Goal: Task Accomplishment & Management: Complete application form

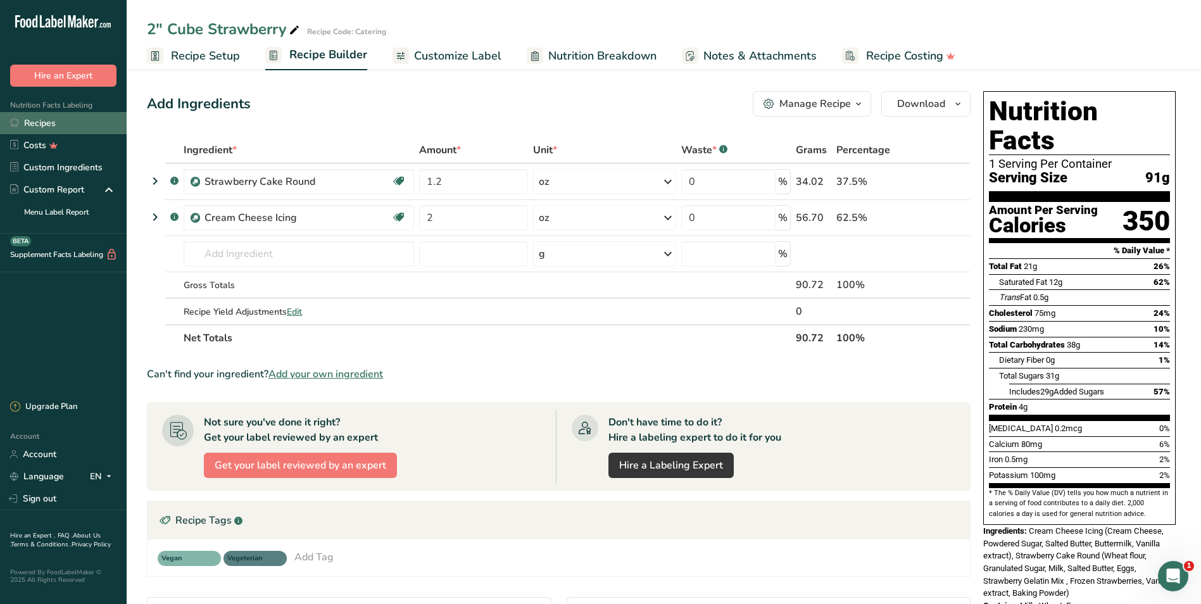
click at [44, 127] on link "Recipes" at bounding box center [63, 123] width 127 height 22
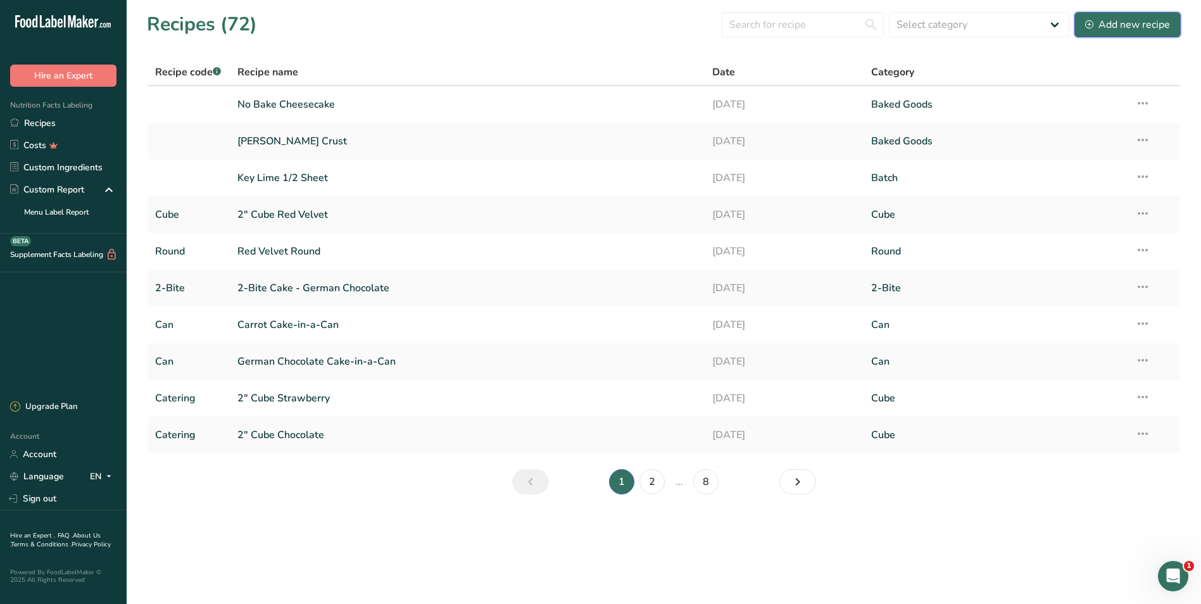
click at [1127, 26] on div "Add new recipe" at bounding box center [1127, 24] width 85 height 15
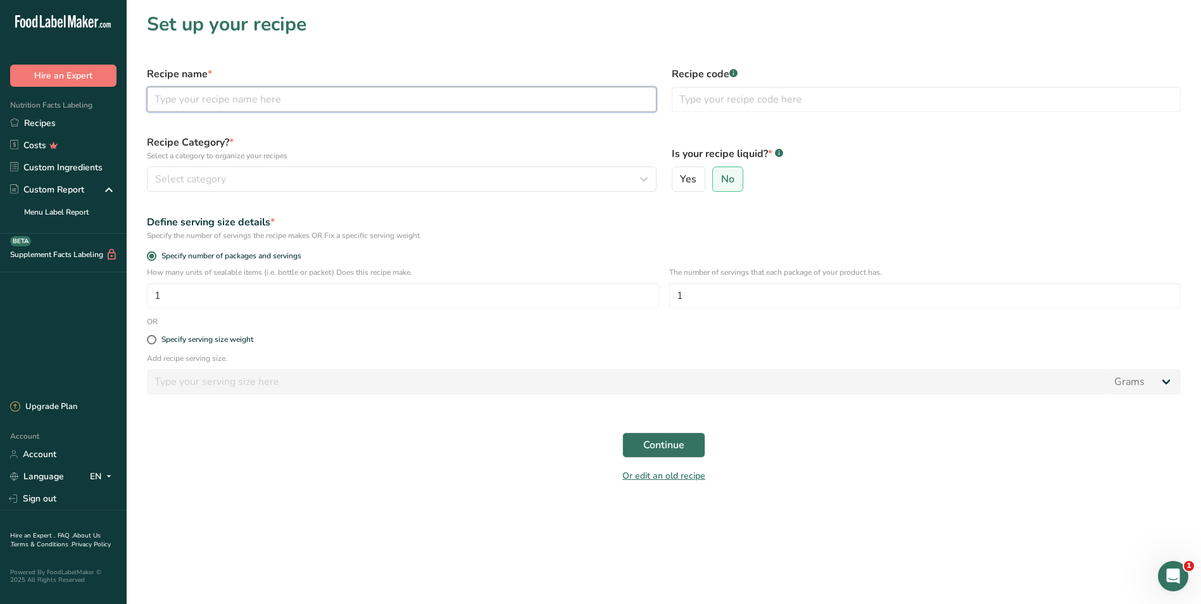
click at [466, 99] on input "text" at bounding box center [402, 99] width 510 height 25
type input "Mini Cream Bundt Cake"
click at [263, 183] on div "Select category" at bounding box center [398, 179] width 486 height 15
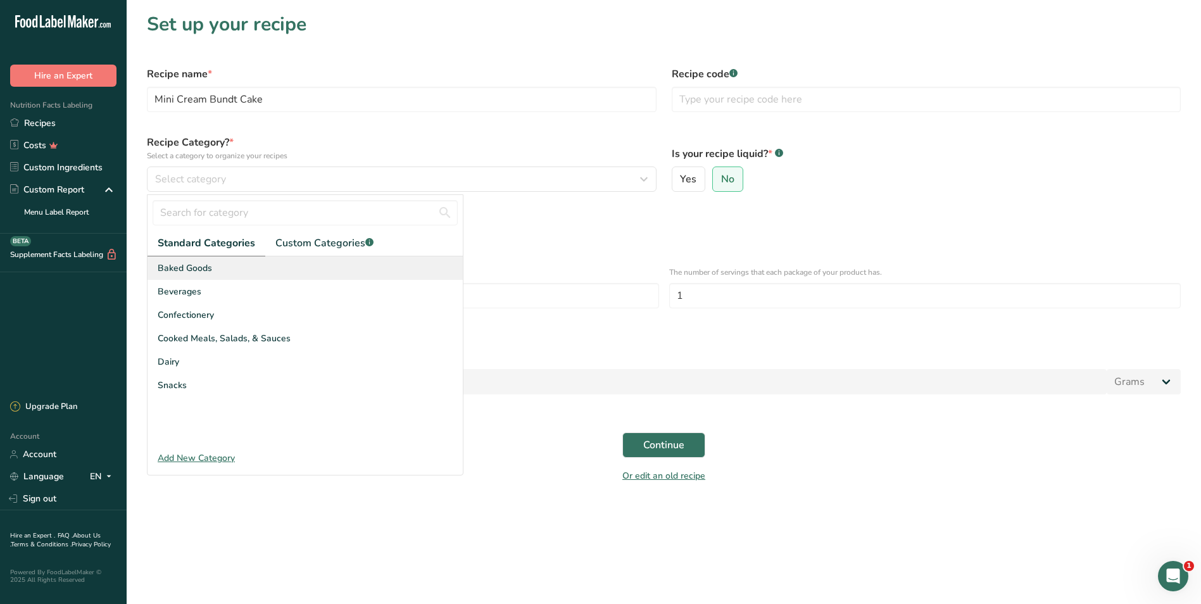
click at [184, 271] on span "Baked Goods" at bounding box center [185, 268] width 54 height 13
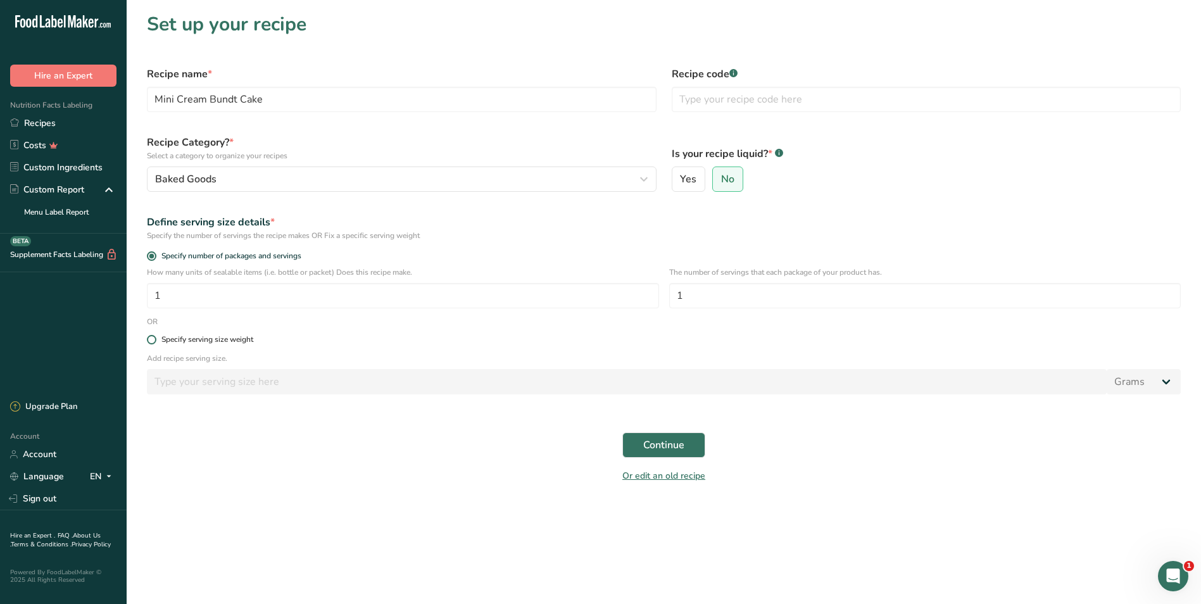
click at [155, 336] on span at bounding box center [151, 339] width 9 height 9
click at [155, 336] on input "Specify serving size weight" at bounding box center [151, 340] width 8 height 8
radio input "true"
radio input "false"
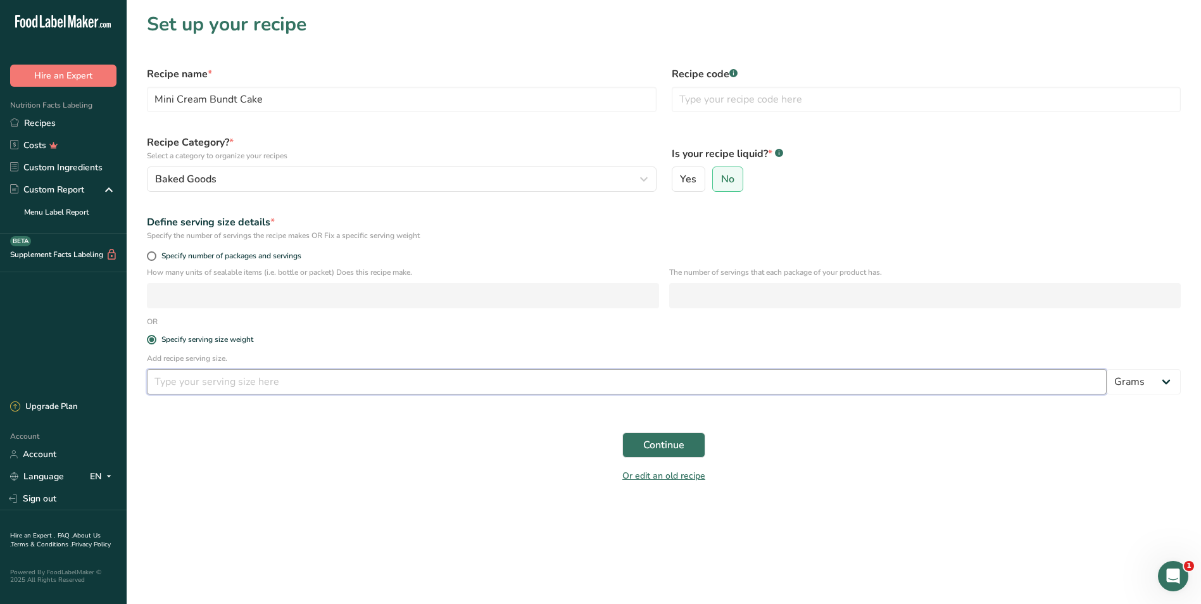
click at [165, 389] on input "number" at bounding box center [627, 381] width 960 height 25
type input "3"
click at [1170, 380] on select "Grams kg mg mcg lb oz l mL fl oz tbsp tsp cup qt gallon" at bounding box center [1144, 381] width 74 height 25
select select "5"
click at [1107, 369] on select "Grams kg mg mcg lb oz l mL fl oz tbsp tsp cup qt gallon" at bounding box center [1144, 381] width 74 height 25
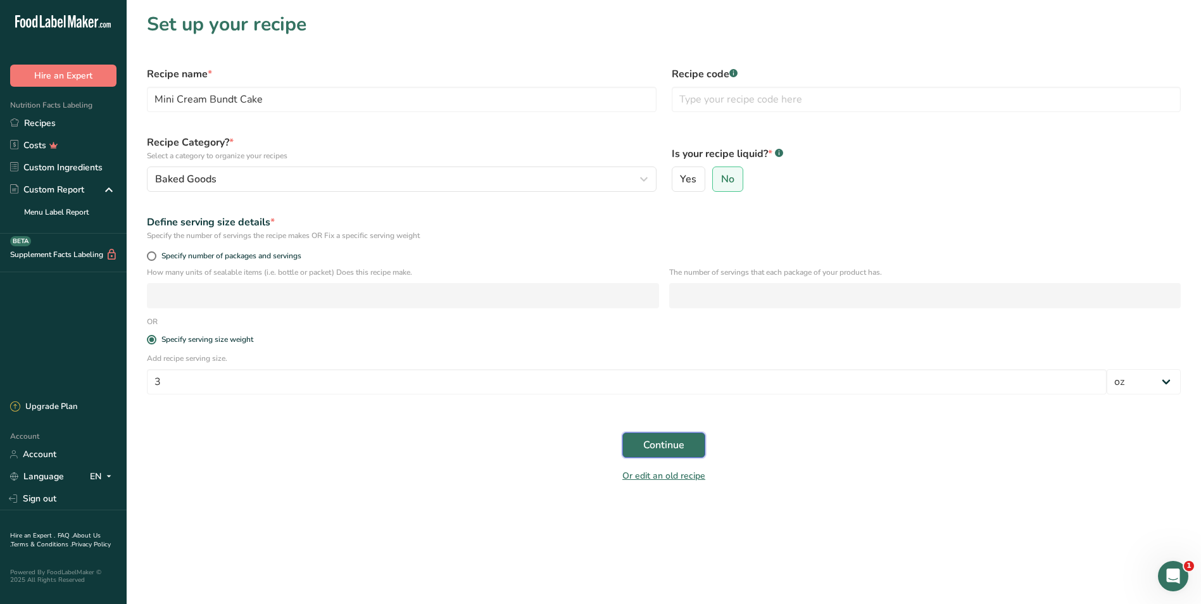
click at [660, 446] on span "Continue" at bounding box center [663, 445] width 41 height 15
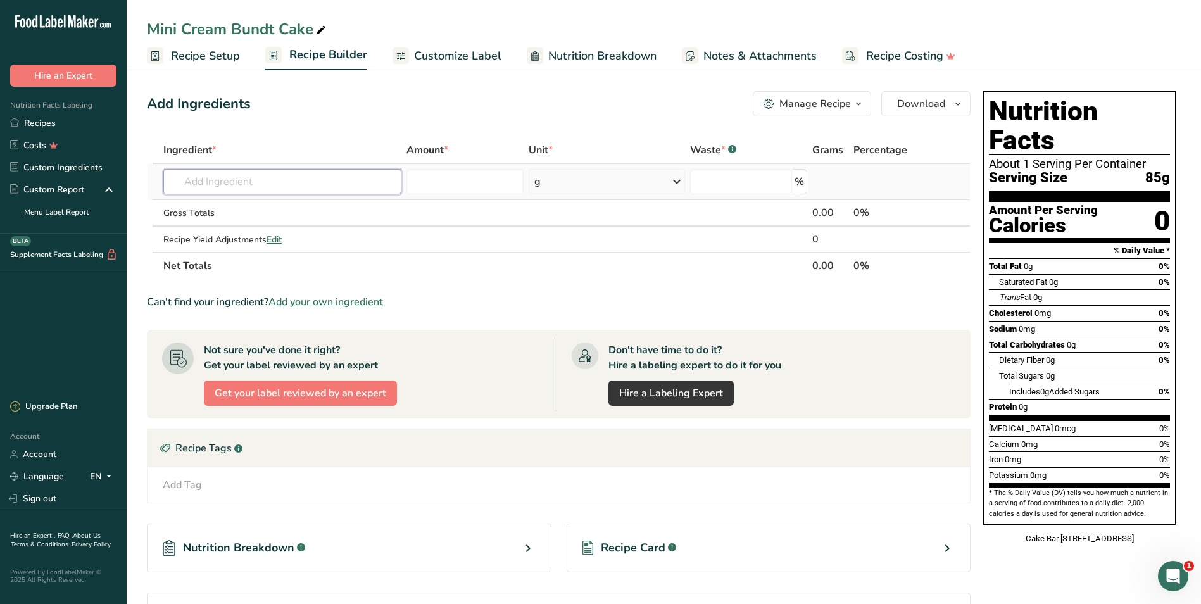
click at [260, 181] on input "text" at bounding box center [282, 181] width 238 height 25
type input "P"
click at [306, 299] on span "Add your own ingredient" at bounding box center [325, 301] width 115 height 15
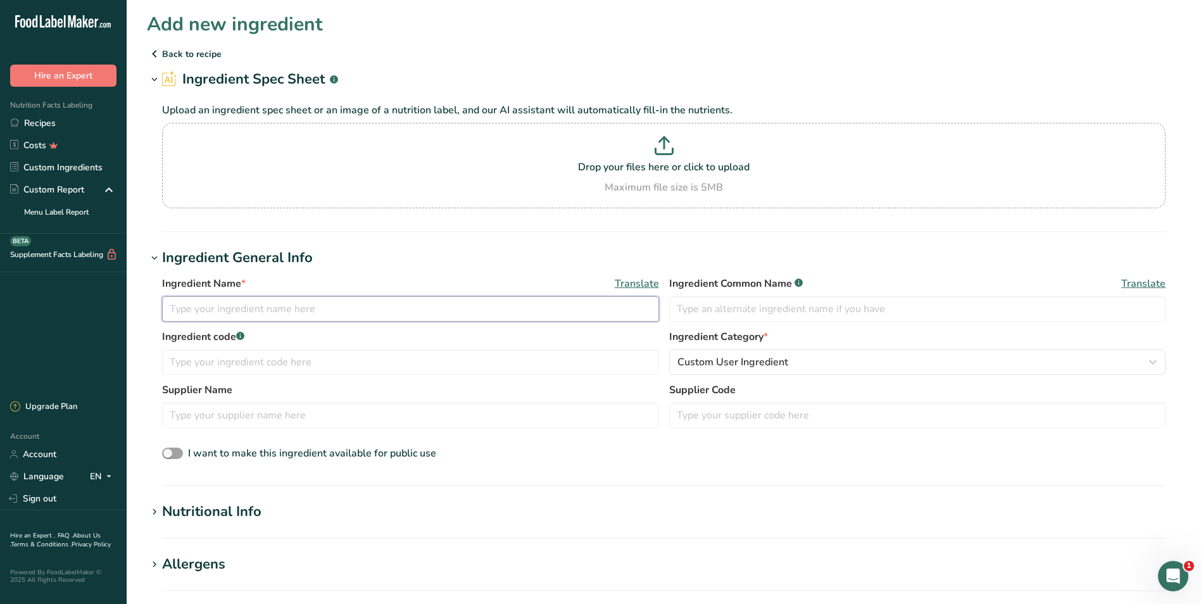
click at [296, 312] on input "text" at bounding box center [410, 308] width 497 height 25
type input "Pillsbury Cream Base Cake Mix"
drag, startPoint x: 359, startPoint y: 315, endPoint x: 85, endPoint y: 292, distance: 274.6
click at [86, 291] on div ".a-20{fill:#fff;} Hire an Expert Nutrition Facts Labeling Recipes Costs Custom …" at bounding box center [600, 477] width 1201 height 955
click at [654, 148] on p at bounding box center [663, 147] width 997 height 23
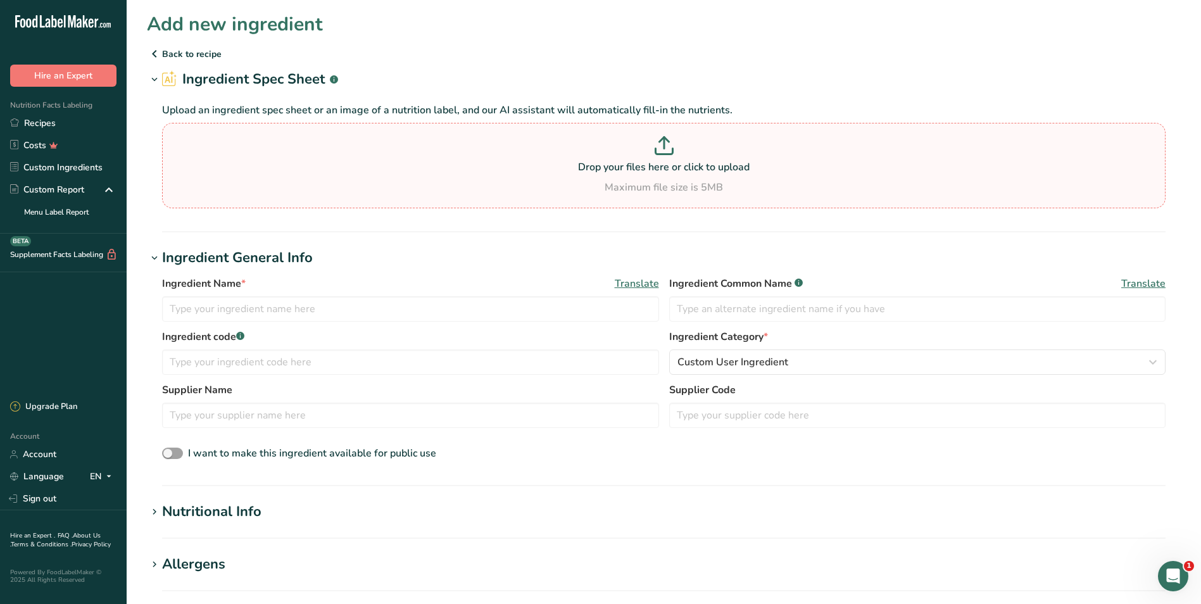
click at [654, 148] on input "Drop your files here or click to upload Maximum file size is 5MB" at bounding box center [664, 165] width 1004 height 85
type input "C:\fakepath\Pillsbury Cream Cake Base Mix.pdf"
click at [646, 167] on p "Drop your files here or click to upload" at bounding box center [663, 167] width 997 height 15
click at [646, 167] on input "Drop your files here or click to upload Maximum file size is 5MB" at bounding box center [664, 165] width 1004 height 85
type input "C:\fakepath\Pillsbury Cream Cake Base Mix.pdf"
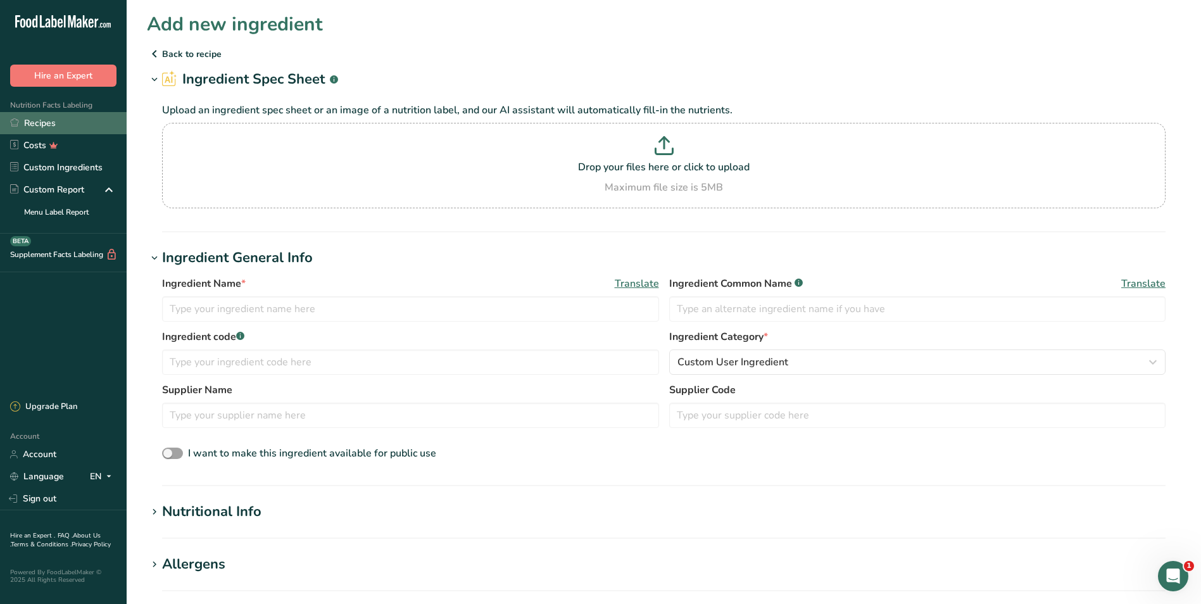
click at [22, 122] on link "Recipes" at bounding box center [63, 123] width 127 height 22
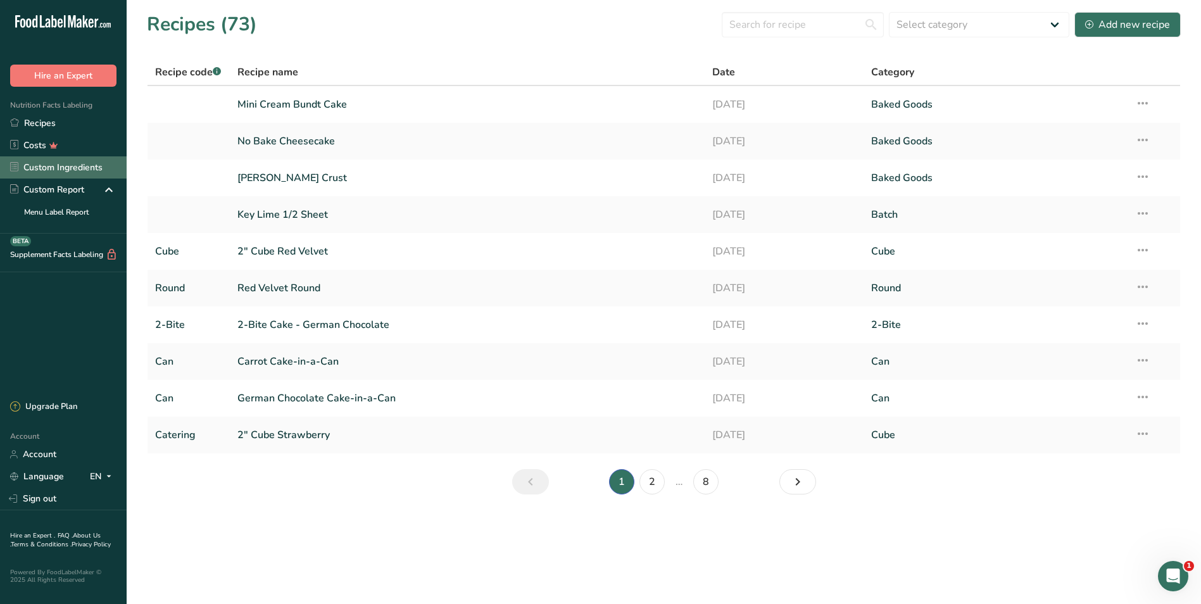
click at [54, 165] on link "Custom Ingredients" at bounding box center [63, 167] width 127 height 22
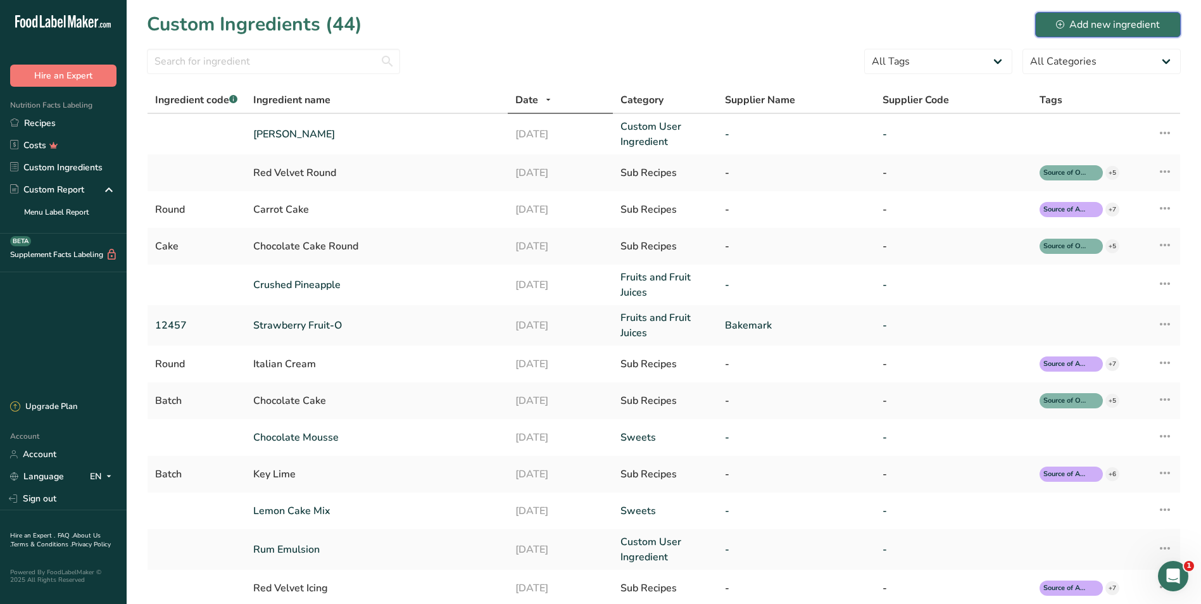
click at [1086, 23] on div "Add new ingredient" at bounding box center [1108, 24] width 104 height 15
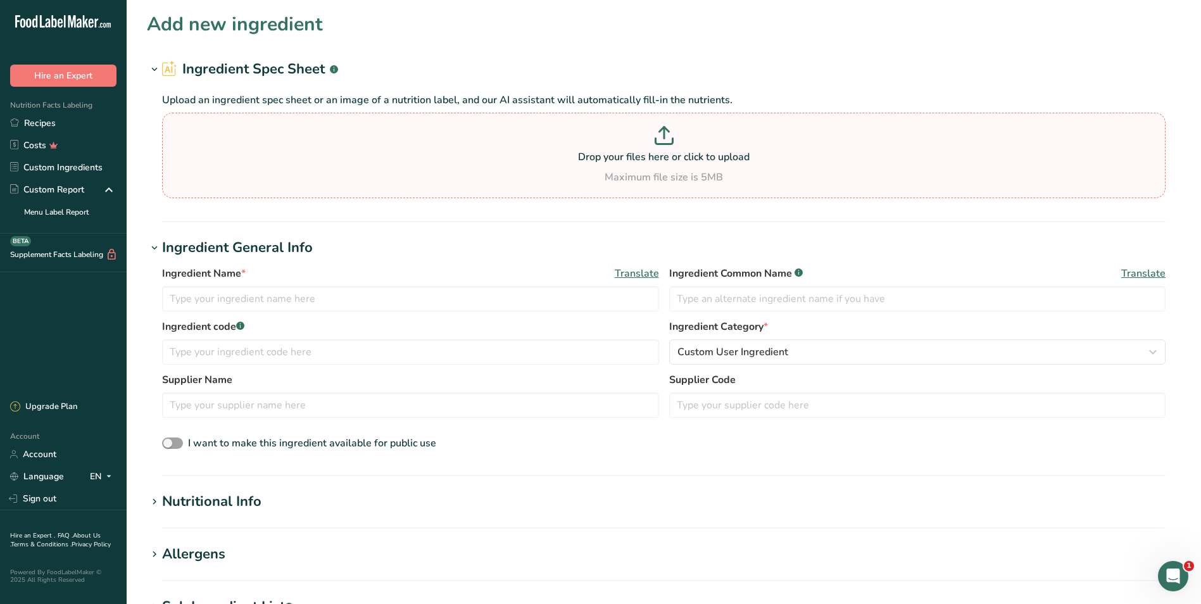
click at [659, 141] on icon at bounding box center [664, 135] width 19 height 19
click at [659, 141] on input "Drop your files here or click to upload Maximum file size is 5MB" at bounding box center [664, 155] width 1004 height 85
type input "C:\fakepath\Pillsbury Cream Cake Base Mix.pdf"
click at [258, 293] on input "text" at bounding box center [410, 298] width 497 height 25
type input "Pillsbury Creme Base Cake Mix"
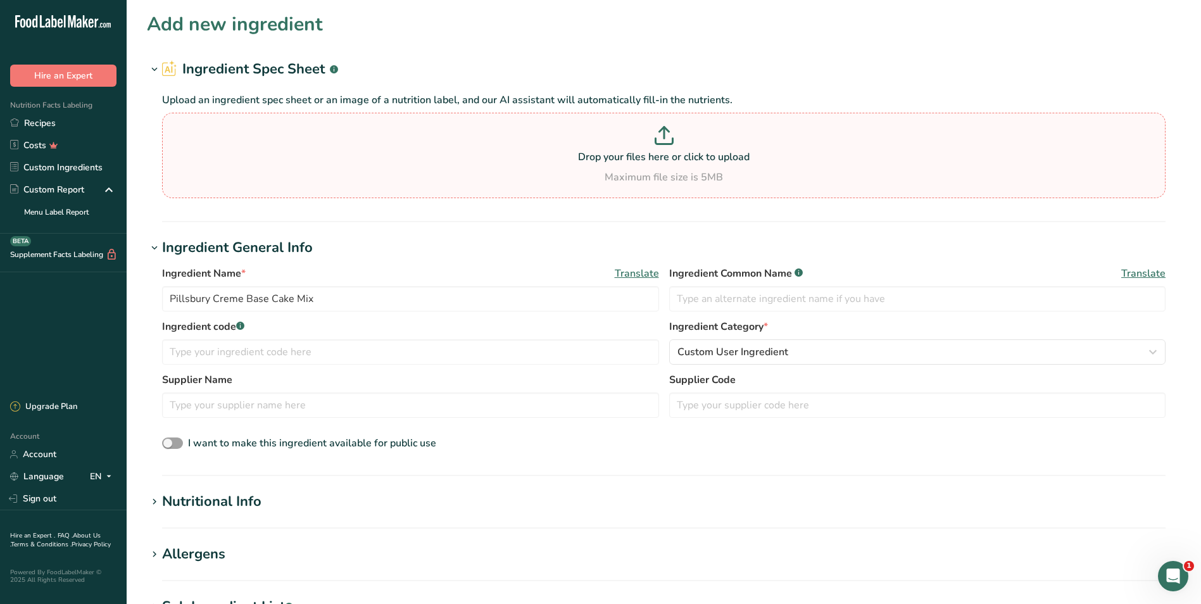
click at [656, 154] on p "Drop your files here or click to upload" at bounding box center [663, 156] width 997 height 15
click at [656, 154] on input "Drop your files here or click to upload Maximum file size is 5MB" at bounding box center [664, 155] width 1004 height 85
type input "C:\fakepath\Pillsbury Cream Cake Base Mix.pdf"
click at [641, 149] on p at bounding box center [663, 137] width 997 height 23
click at [641, 149] on input "Drop your files here or click to upload Maximum file size is 5MB" at bounding box center [664, 155] width 1004 height 85
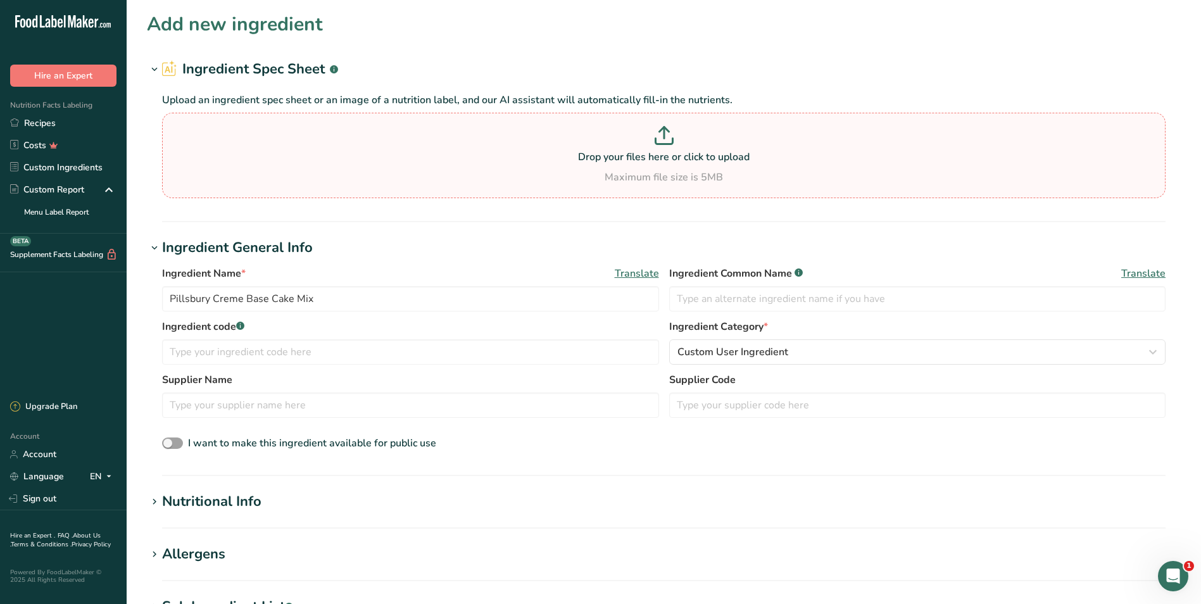
type input "C:\fakepath\Pillsbury Cream Cake Base Mix.pdf"
click at [641, 153] on p "Drop your files here or click to upload" at bounding box center [663, 156] width 997 height 15
click at [641, 153] on input "Drop your files here or click to upload Maximum file size is 5MB" at bounding box center [664, 155] width 1004 height 85
type input "C:\fakepath\Pillsbury Cream Cake Base Mix (2).pdf"
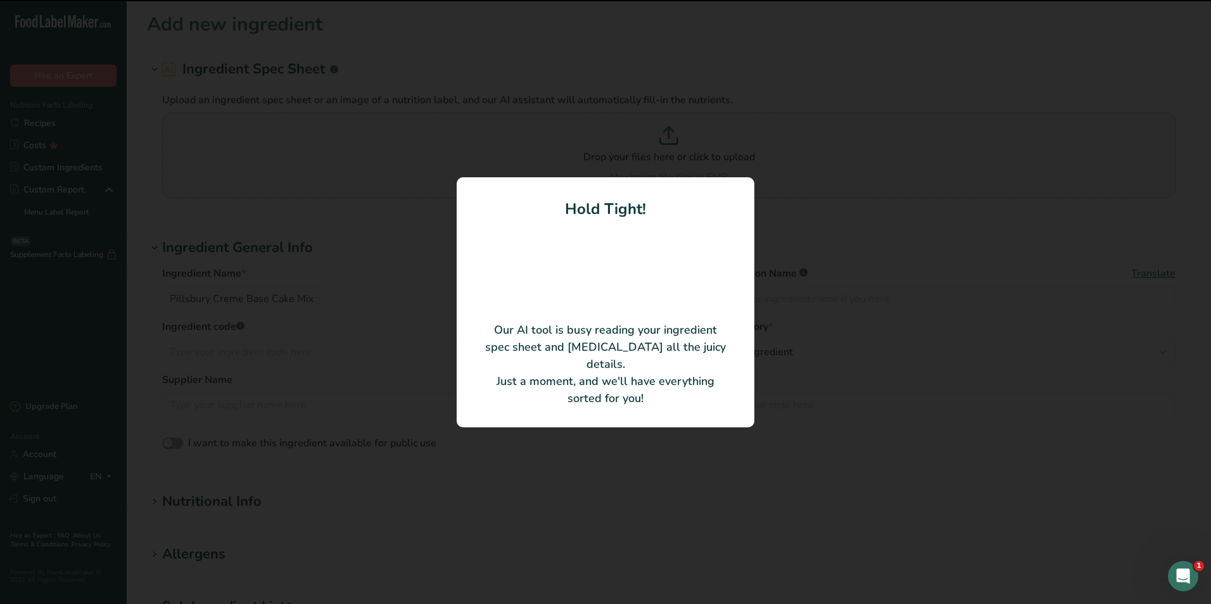
type input "Pillsbury Crème Cake Base Mix"
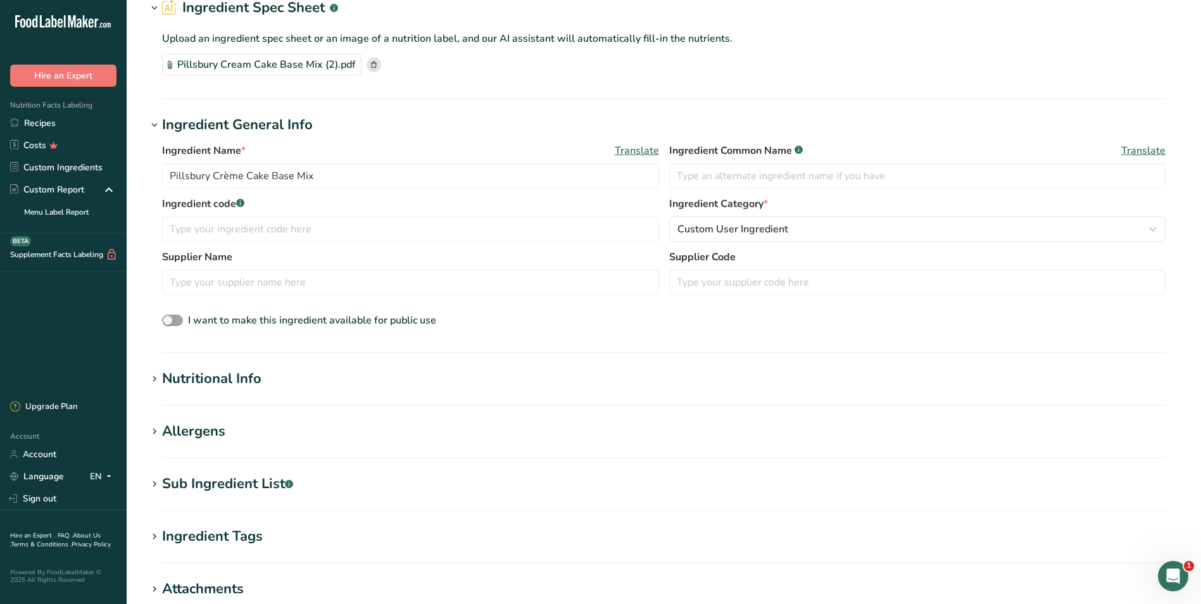
scroll to position [279, 0]
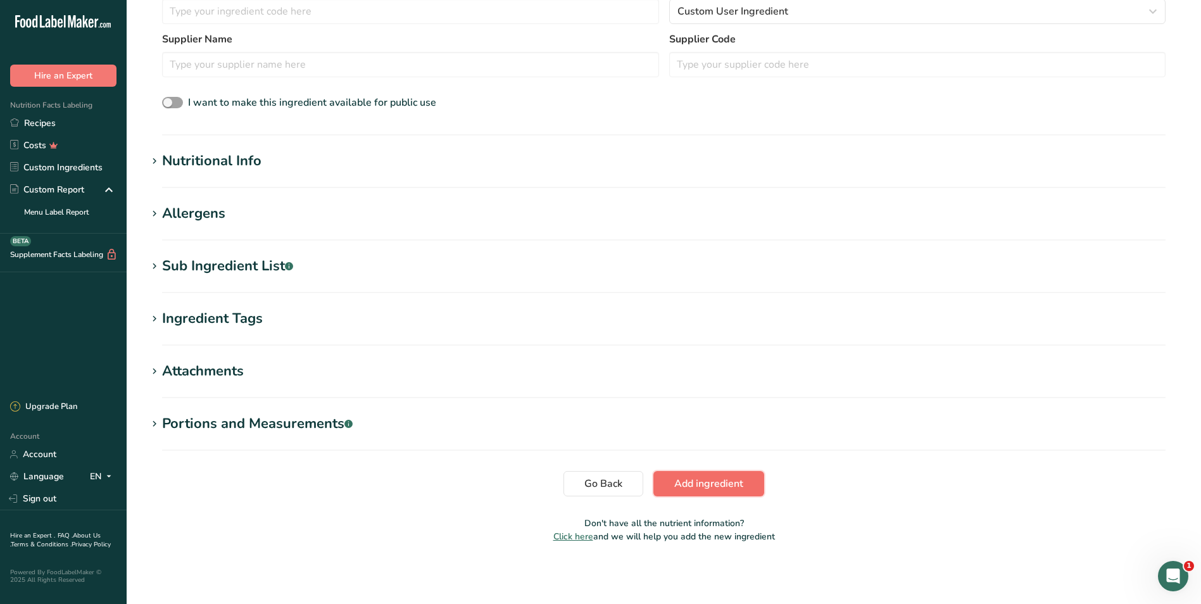
click at [676, 487] on span "Add ingredient" at bounding box center [708, 483] width 69 height 15
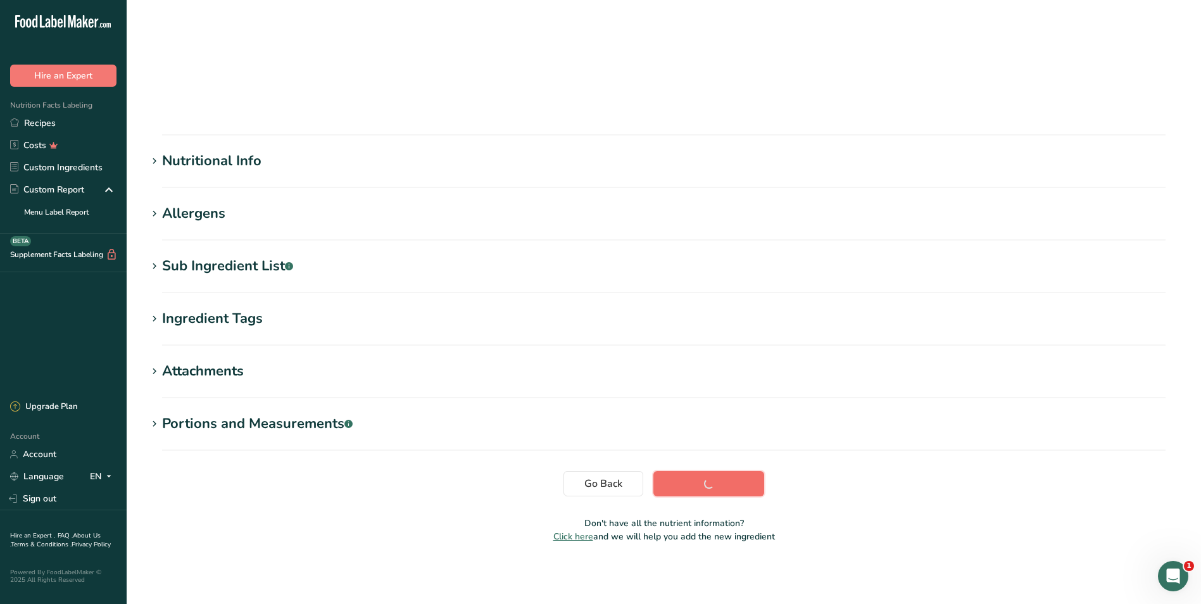
scroll to position [13, 0]
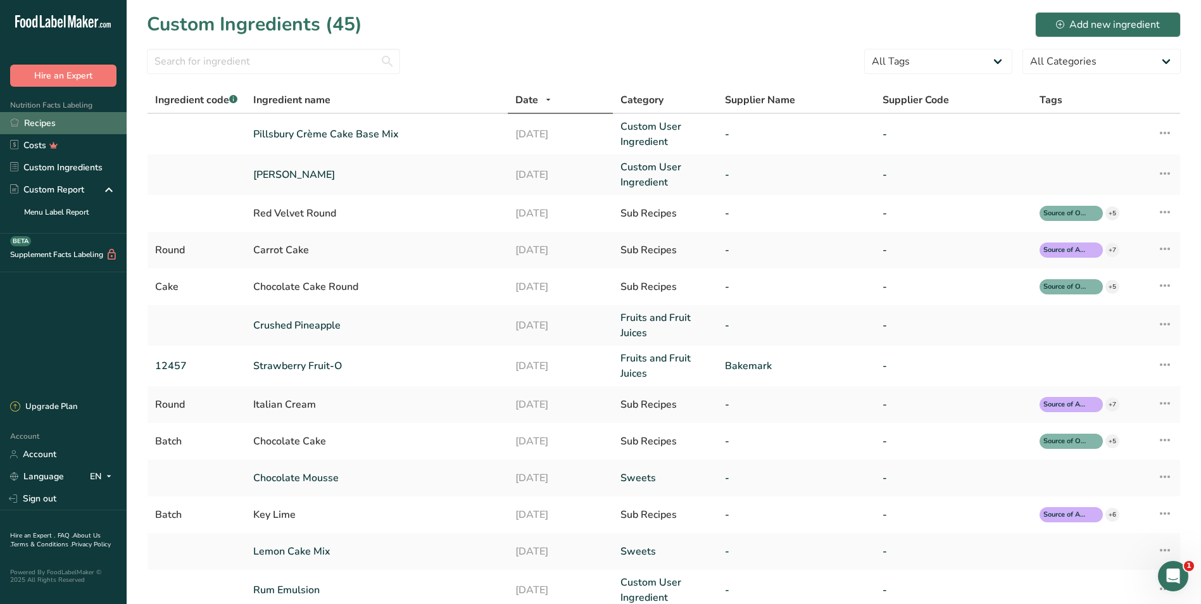
click at [37, 121] on link "Recipes" at bounding box center [63, 123] width 127 height 22
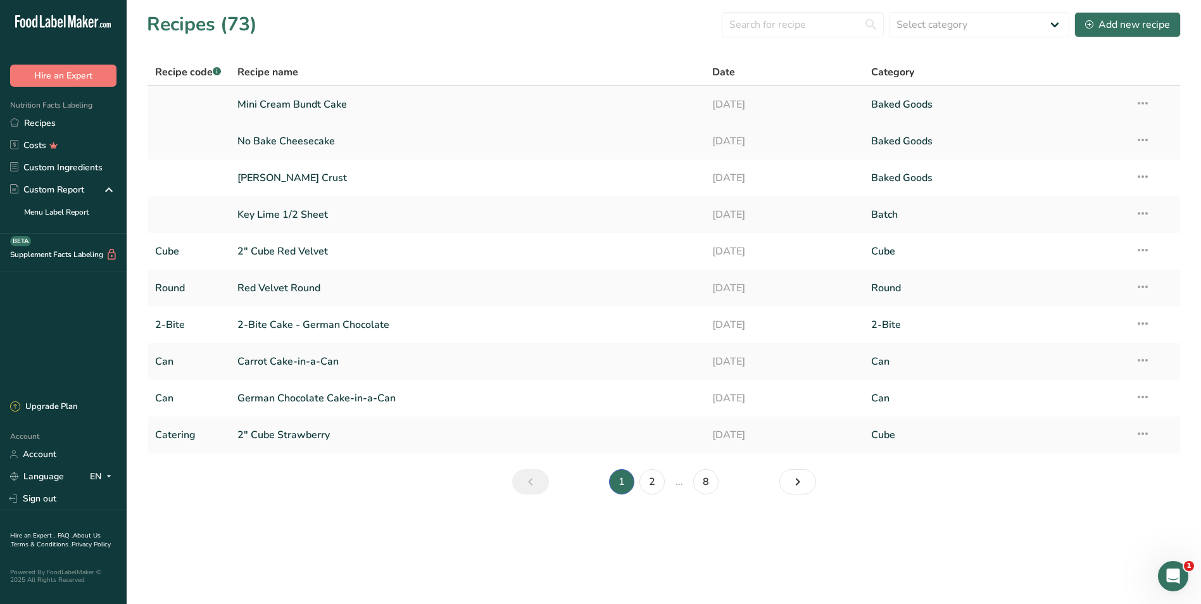
click at [297, 106] on link "Mini Cream Bundt Cake" at bounding box center [467, 104] width 460 height 27
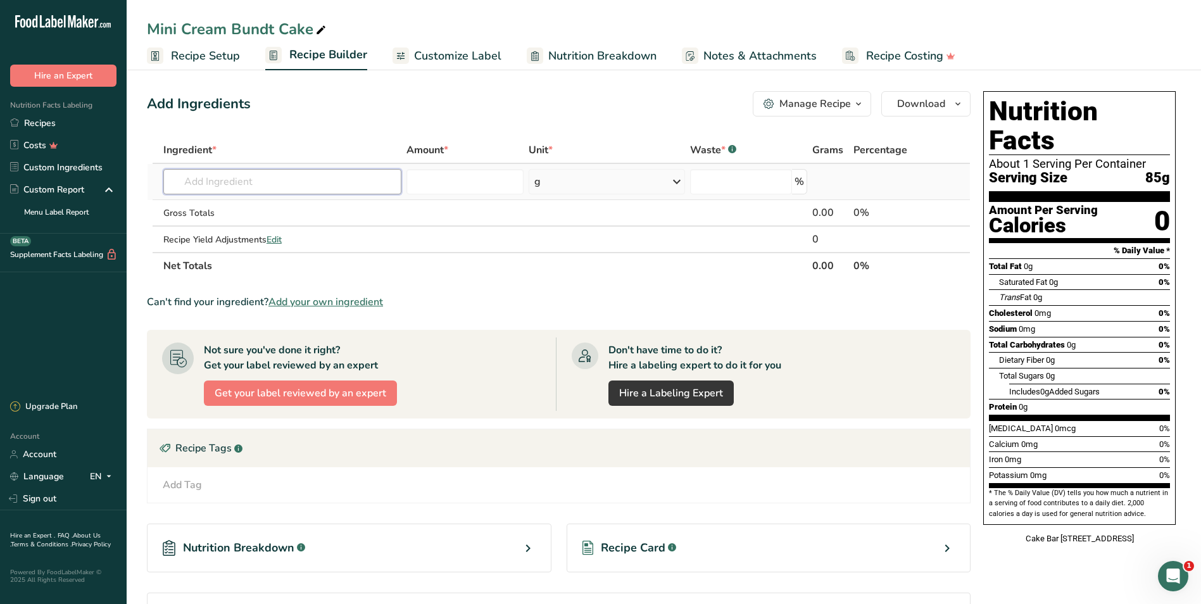
click at [282, 183] on input "text" at bounding box center [282, 181] width 238 height 25
type input "[PERSON_NAME]"
click at [262, 225] on p "Pillsbury Crème Cake Base Mix" at bounding box center [242, 228] width 137 height 13
type input "Pillsbury Crème Cake Base Mix"
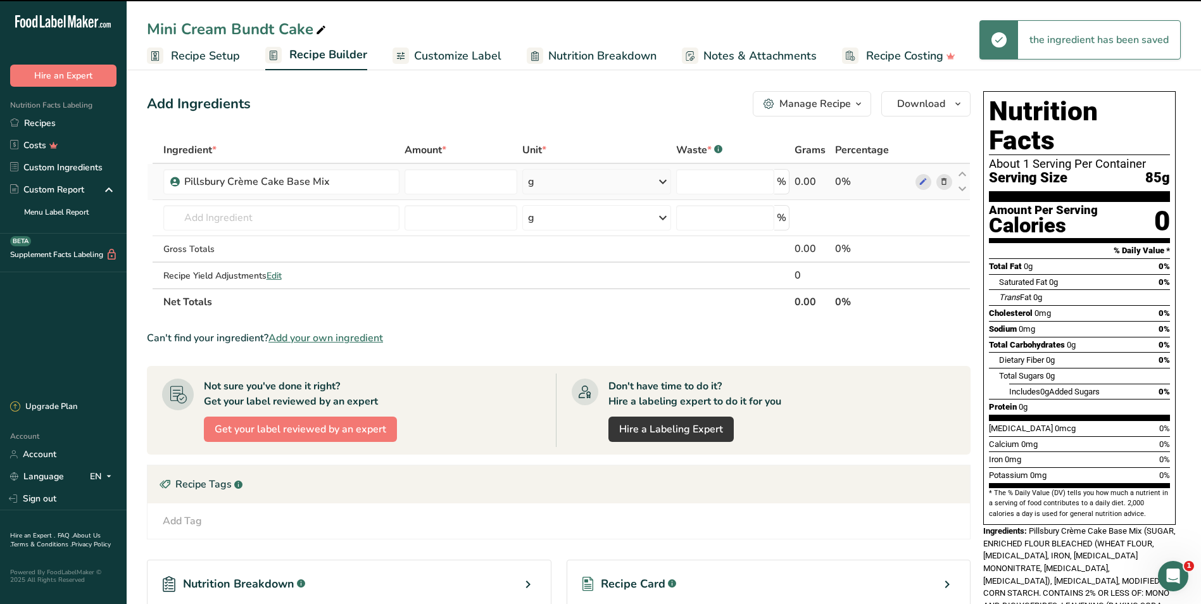
type input "0"
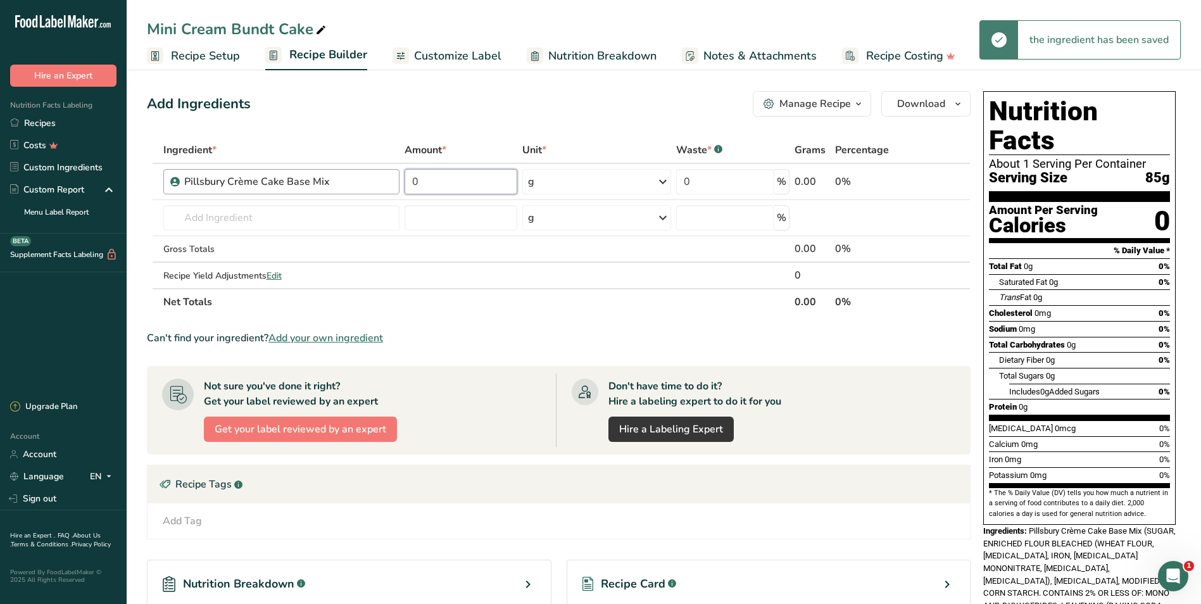
drag, startPoint x: 488, startPoint y: 187, endPoint x: 385, endPoint y: 182, distance: 102.7
click at [385, 182] on tr "Pillsbury Crème Cake Base Mix 0 g Weight Units g kg mg See more Volume Units l …" at bounding box center [559, 182] width 823 height 36
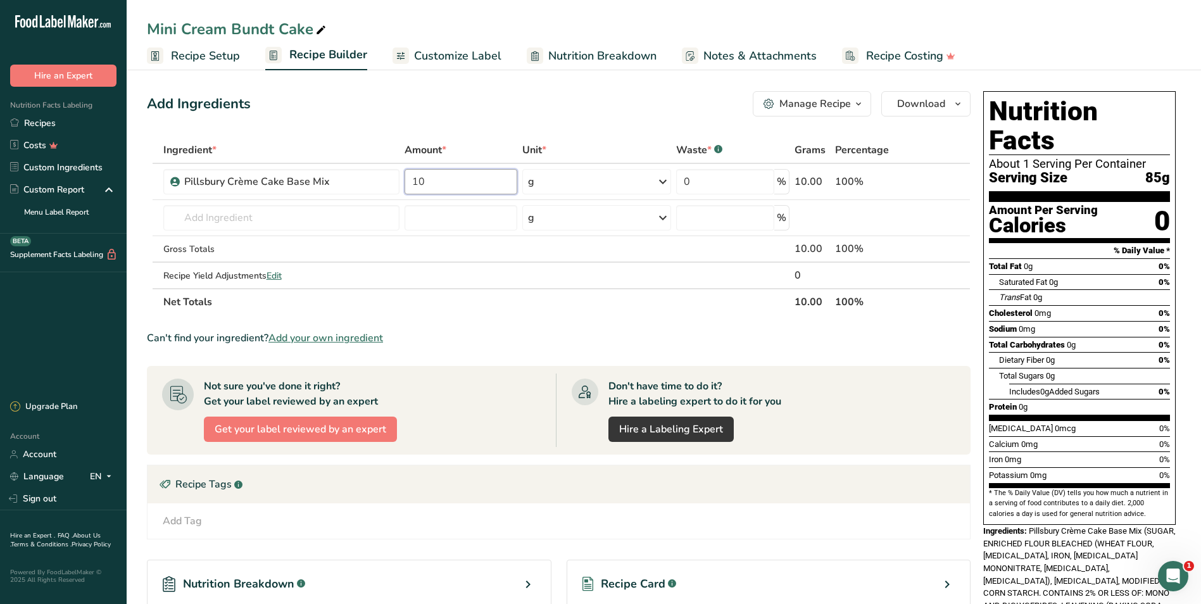
type input "10"
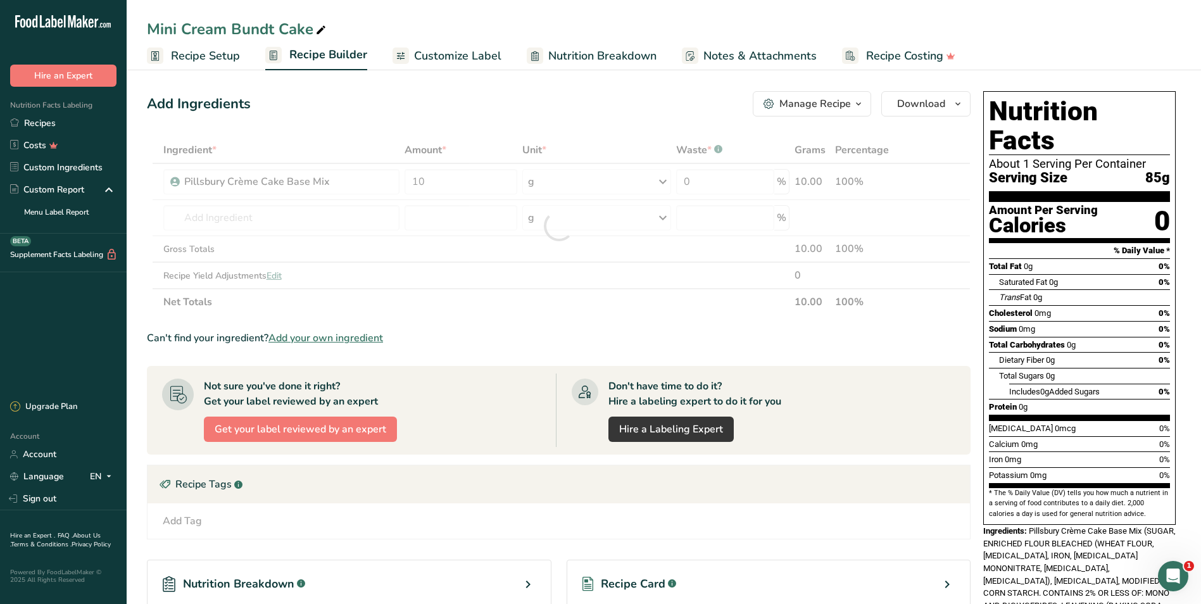
click at [660, 182] on div "Ingredient * Amount * Unit * Waste * .a-a{fill:#347362;}.b-a{fill:#fff;} Grams …" at bounding box center [559, 226] width 824 height 179
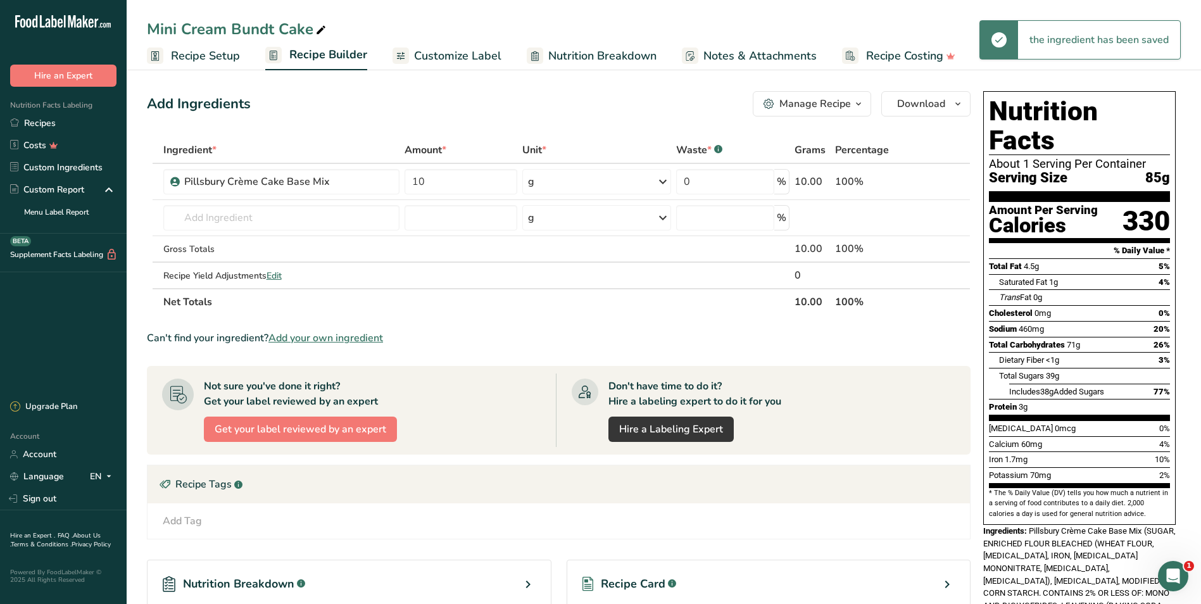
click at [662, 177] on icon at bounding box center [662, 181] width 15 height 23
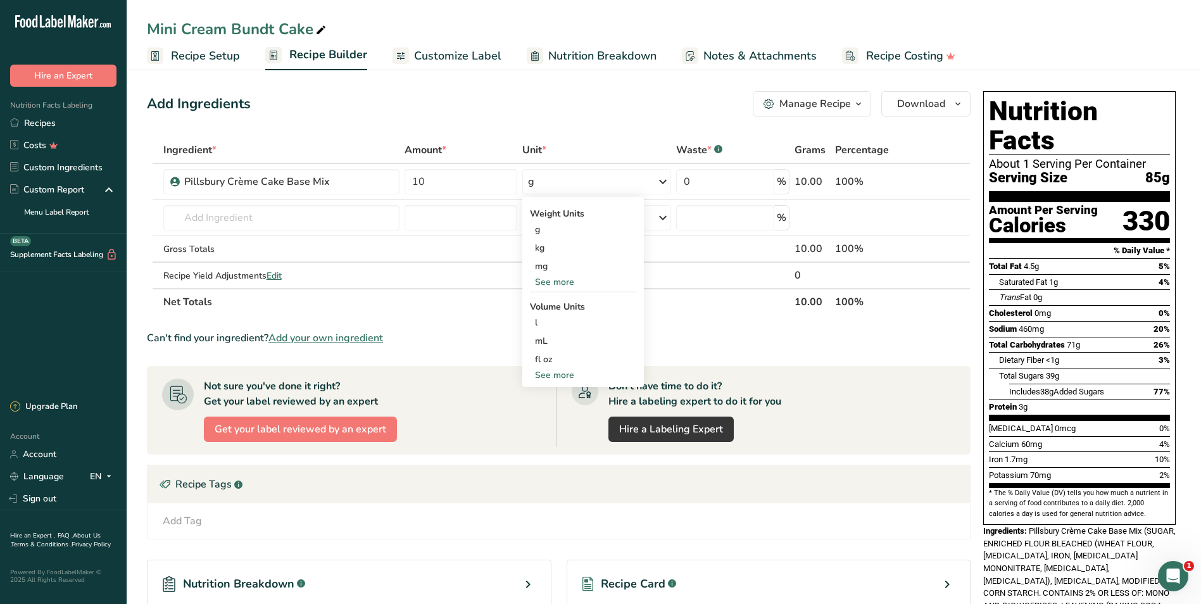
click at [563, 281] on div "See more" at bounding box center [583, 281] width 106 height 13
click at [562, 308] on div "lb" at bounding box center [583, 303] width 106 height 18
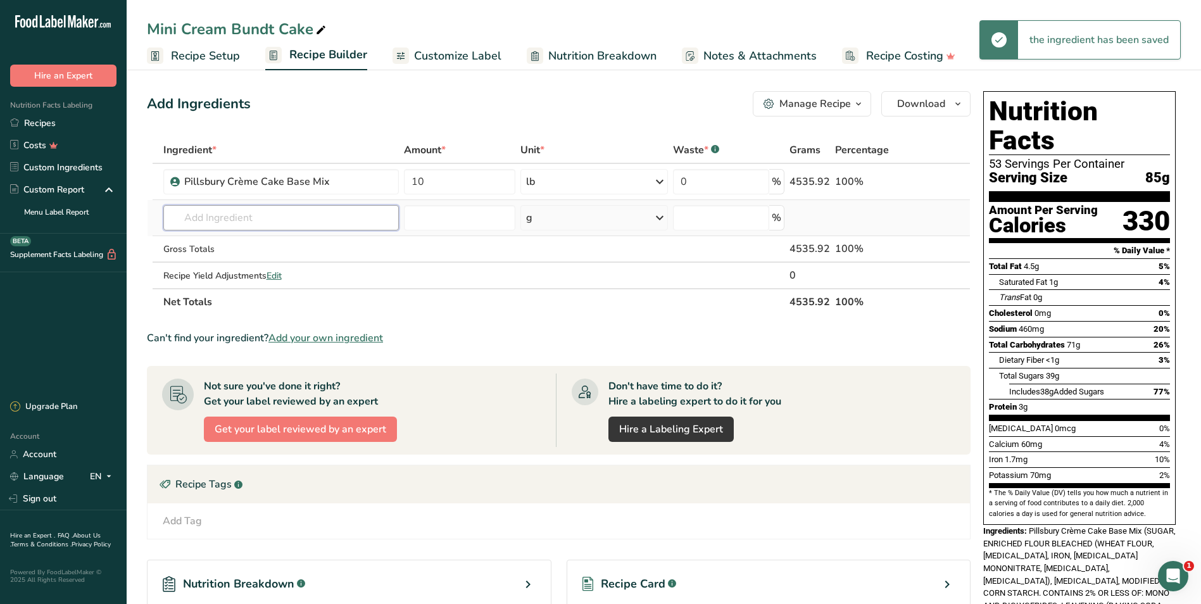
click at [315, 215] on input "text" at bounding box center [281, 217] width 236 height 25
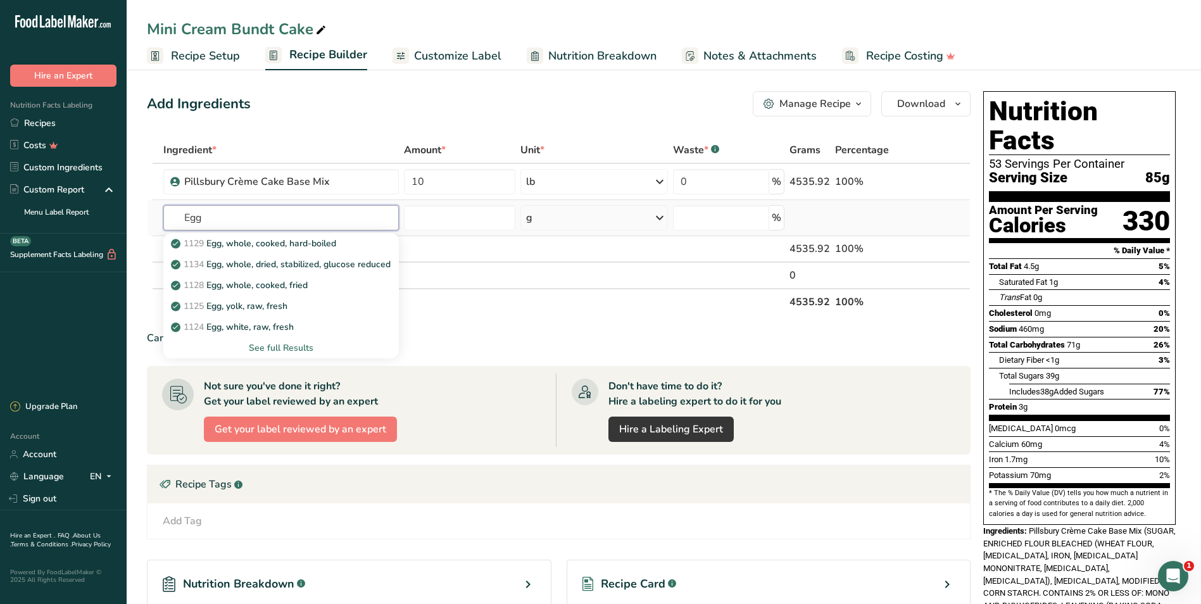
type input "Egg"
click at [305, 344] on div "See full Results" at bounding box center [281, 347] width 215 height 13
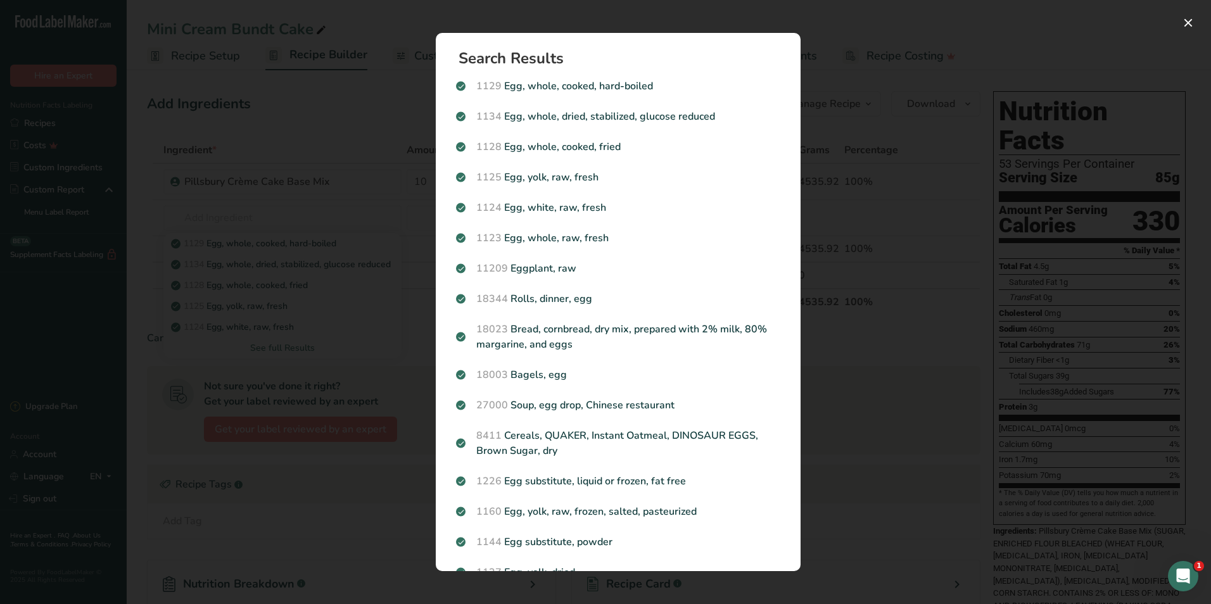
click at [215, 217] on div "Search results modal" at bounding box center [605, 302] width 1211 height 604
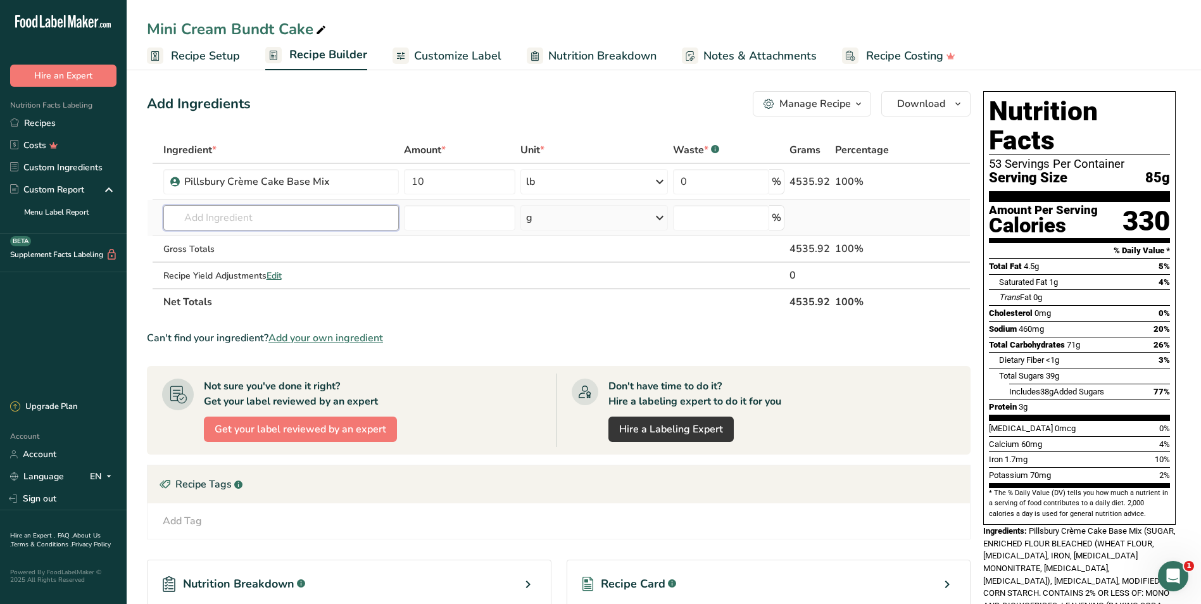
click at [218, 218] on input "text" at bounding box center [281, 217] width 236 height 25
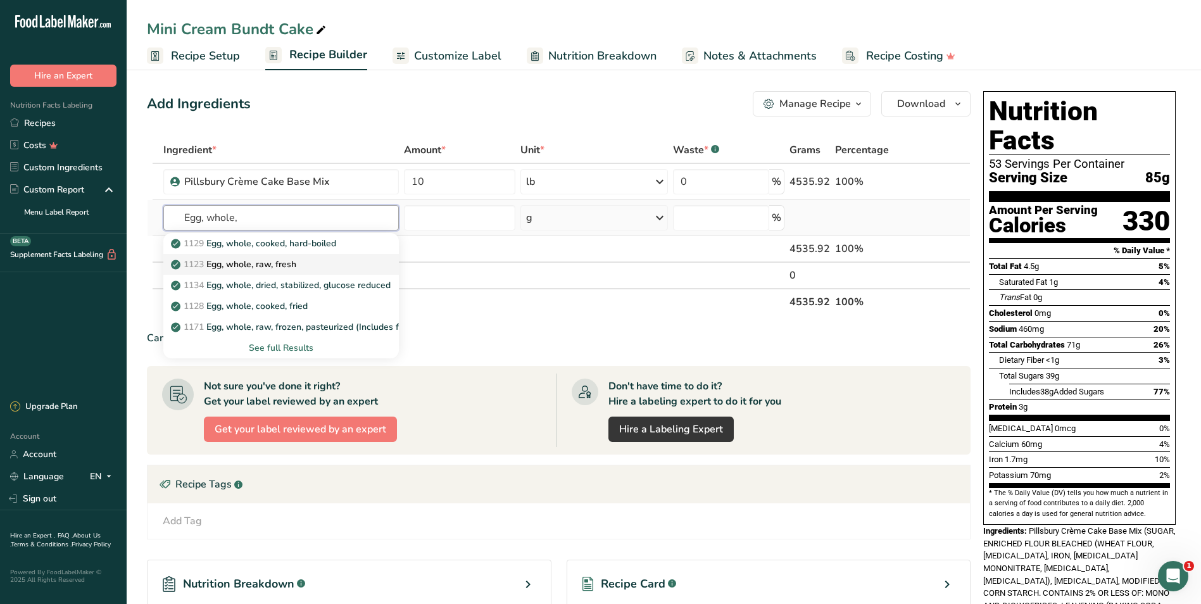
type input "Egg, whole,"
click at [251, 264] on p "1123 Egg, whole, raw, fresh" at bounding box center [235, 264] width 123 height 13
type input "Egg, whole, raw, fresh"
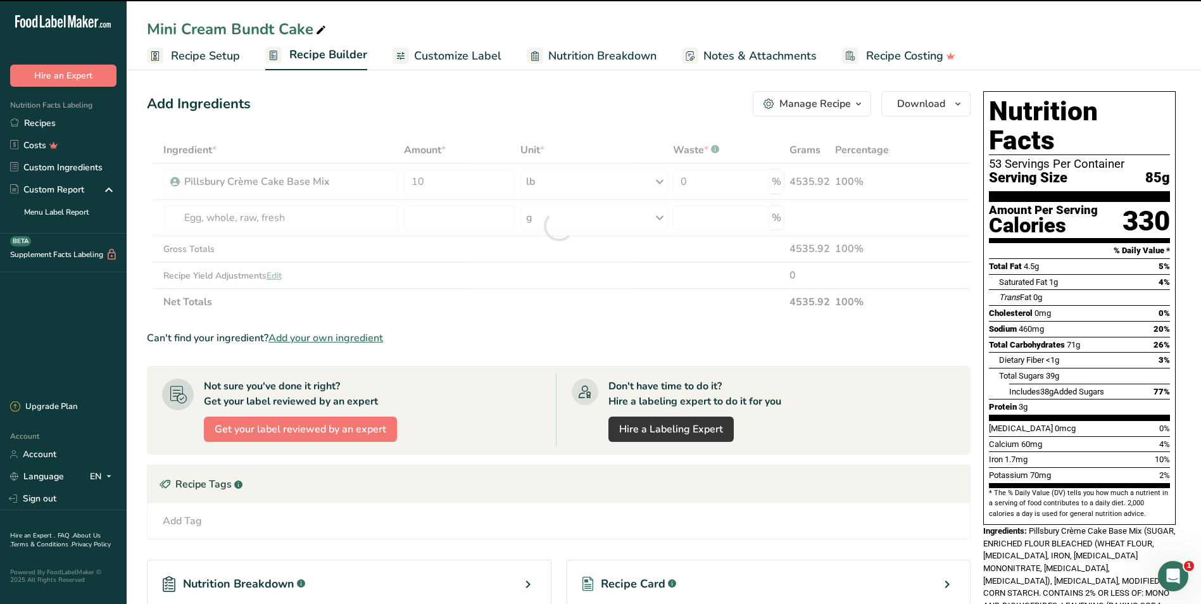
type input "0"
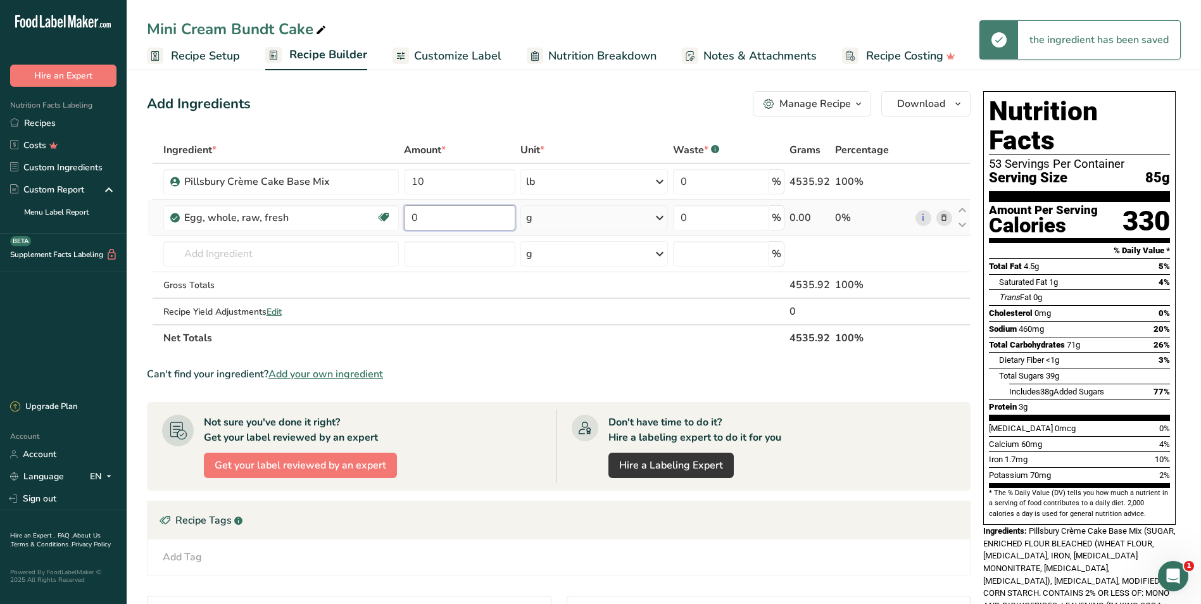
drag, startPoint x: 455, startPoint y: 216, endPoint x: 407, endPoint y: 218, distance: 48.2
click at [407, 218] on input "0" at bounding box center [459, 217] width 111 height 25
type input "32"
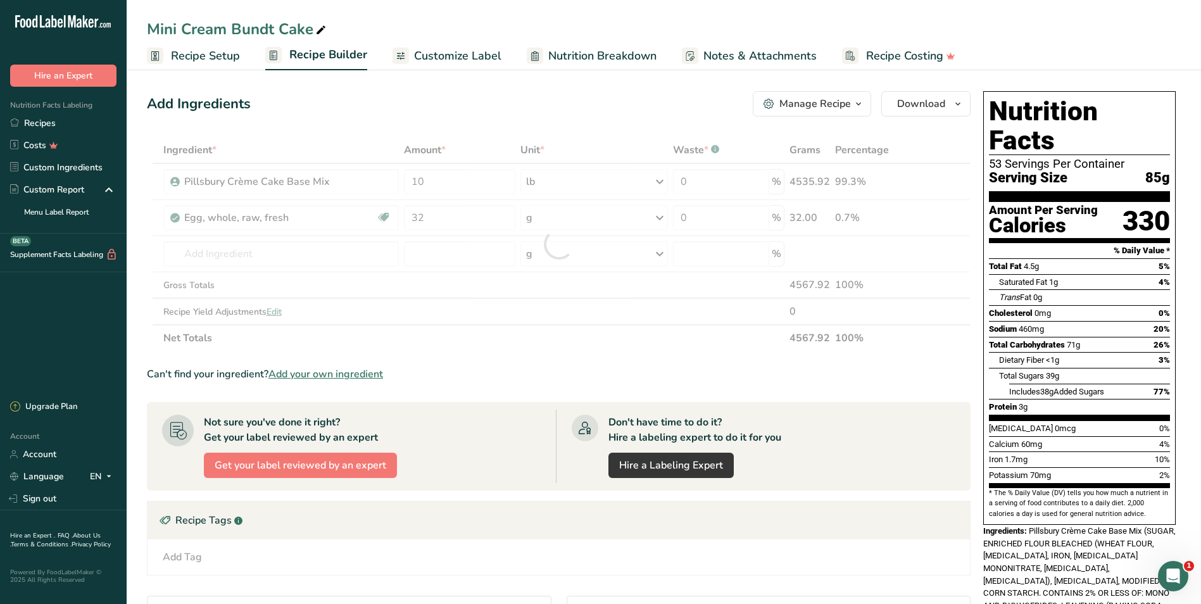
click at [663, 216] on div "Ingredient * Amount * Unit * Waste * .a-a{fill:#347362;}.b-a{fill:#fff;} Grams …" at bounding box center [559, 244] width 824 height 215
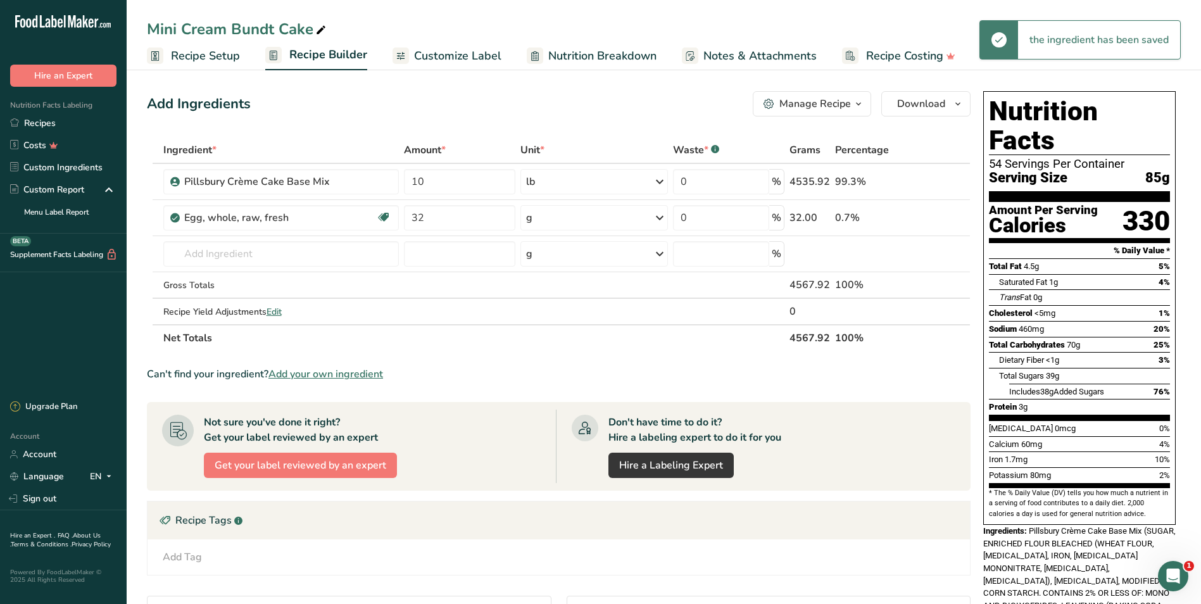
click at [660, 216] on icon at bounding box center [659, 217] width 15 height 23
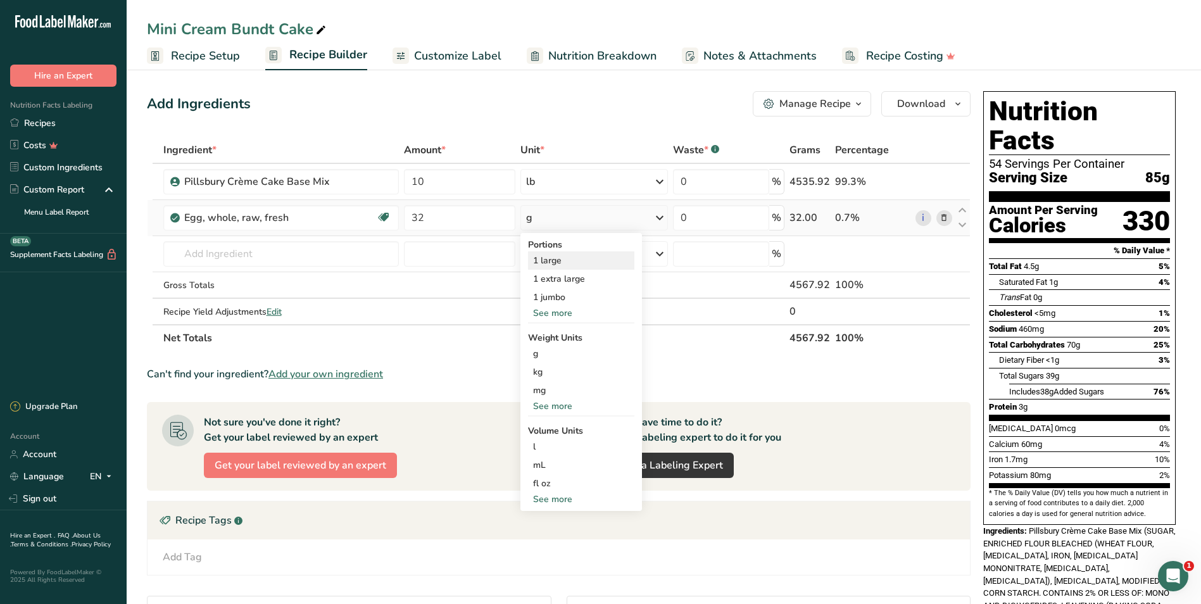
click at [578, 263] on div "1 large" at bounding box center [581, 260] width 106 height 18
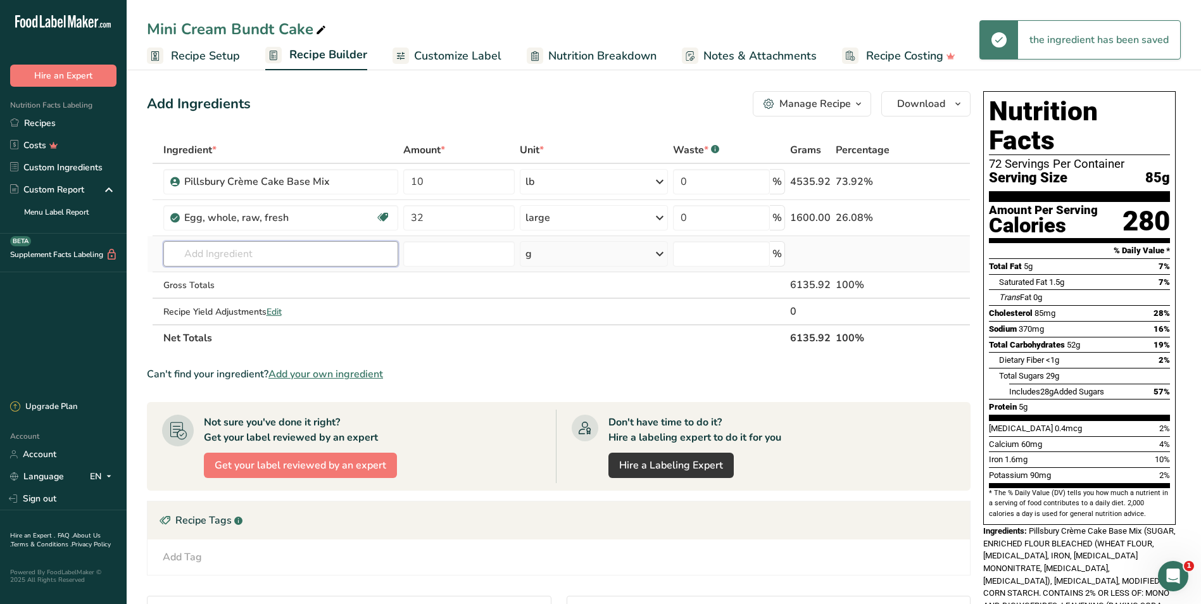
click at [239, 255] on input "text" at bounding box center [281, 253] width 236 height 25
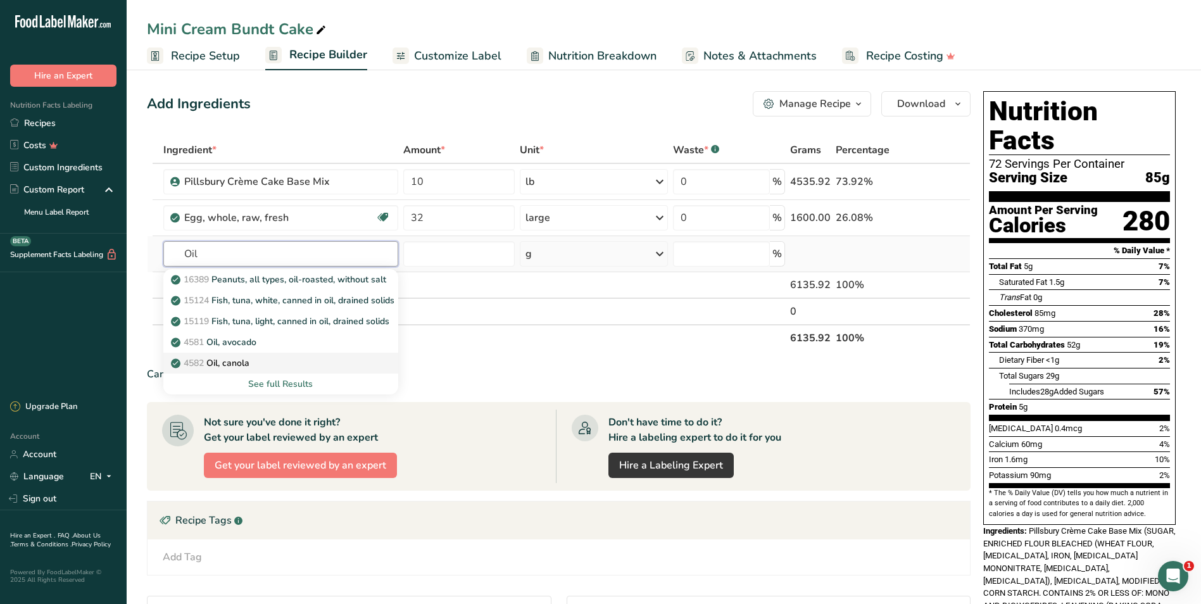
type input "Oil"
click at [227, 367] on p "4582 Oil, canola" at bounding box center [212, 363] width 76 height 13
type input "Oil, canola"
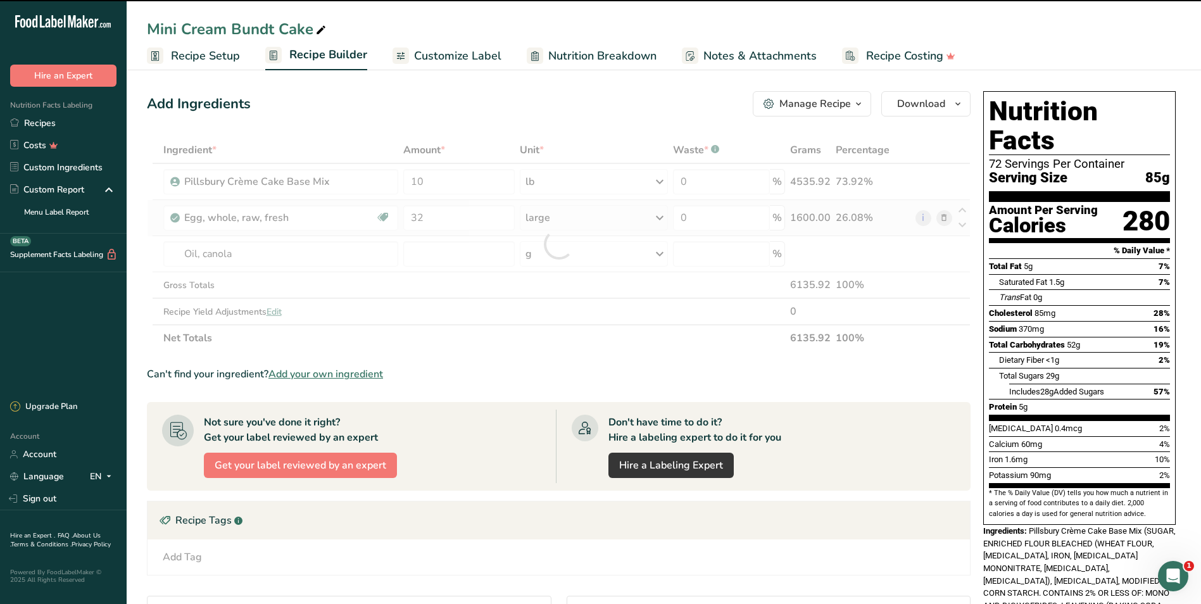
type input "0"
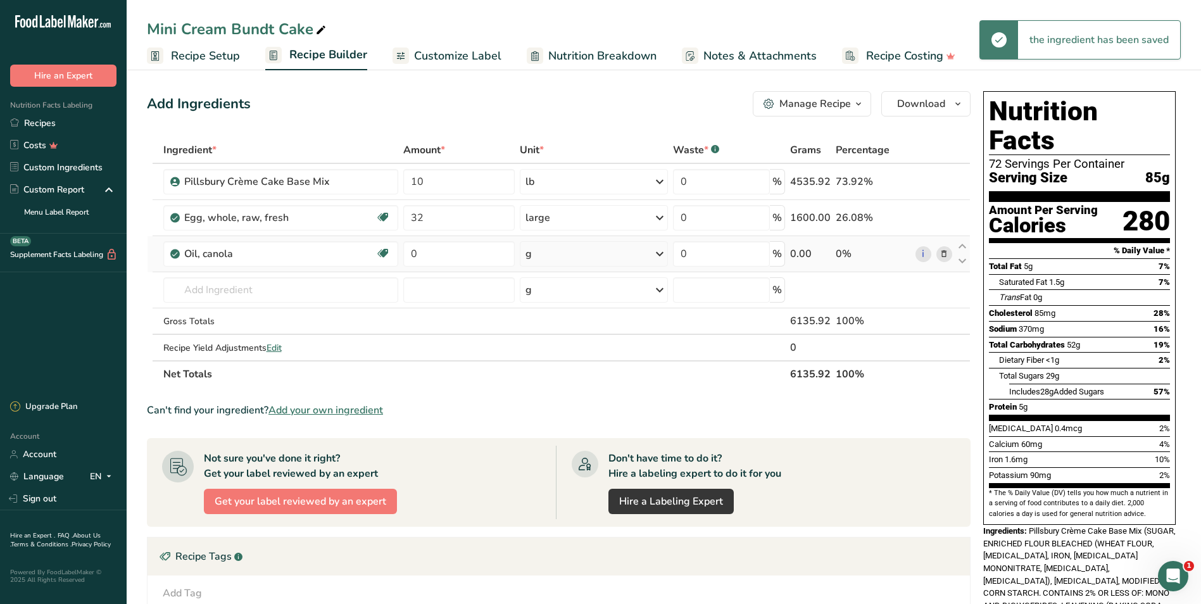
click at [662, 250] on icon at bounding box center [659, 254] width 15 height 23
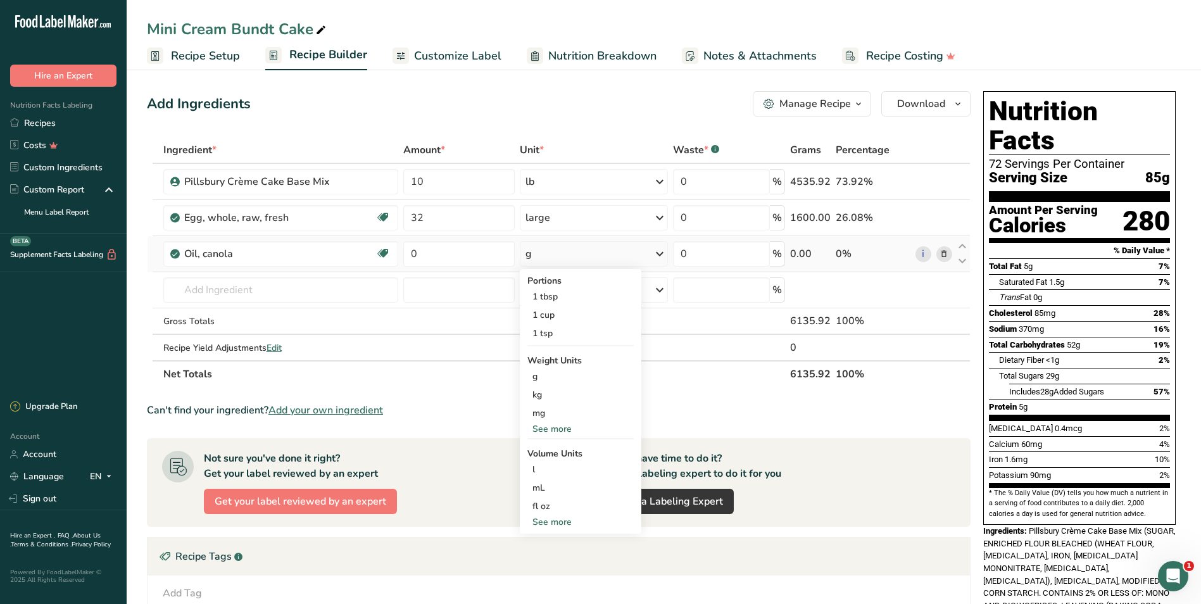
click at [560, 430] on div "See more" at bounding box center [580, 428] width 106 height 13
click at [565, 450] on div "lb" at bounding box center [580, 450] width 106 height 18
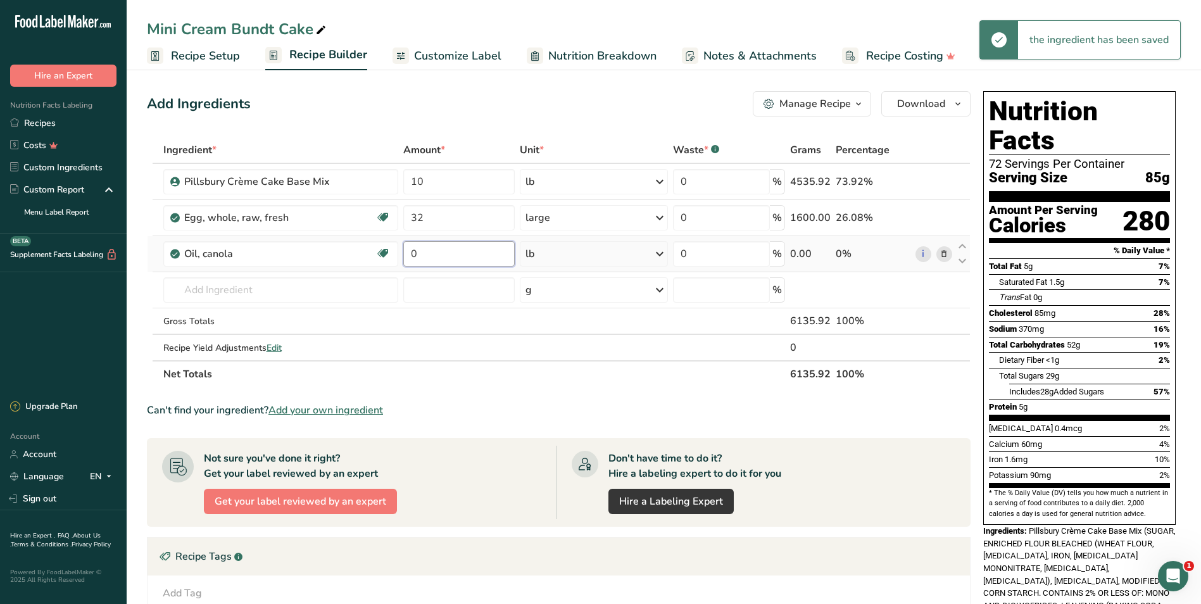
drag, startPoint x: 422, startPoint y: 253, endPoint x: 402, endPoint y: 256, distance: 19.9
click at [402, 256] on td "0" at bounding box center [459, 254] width 116 height 36
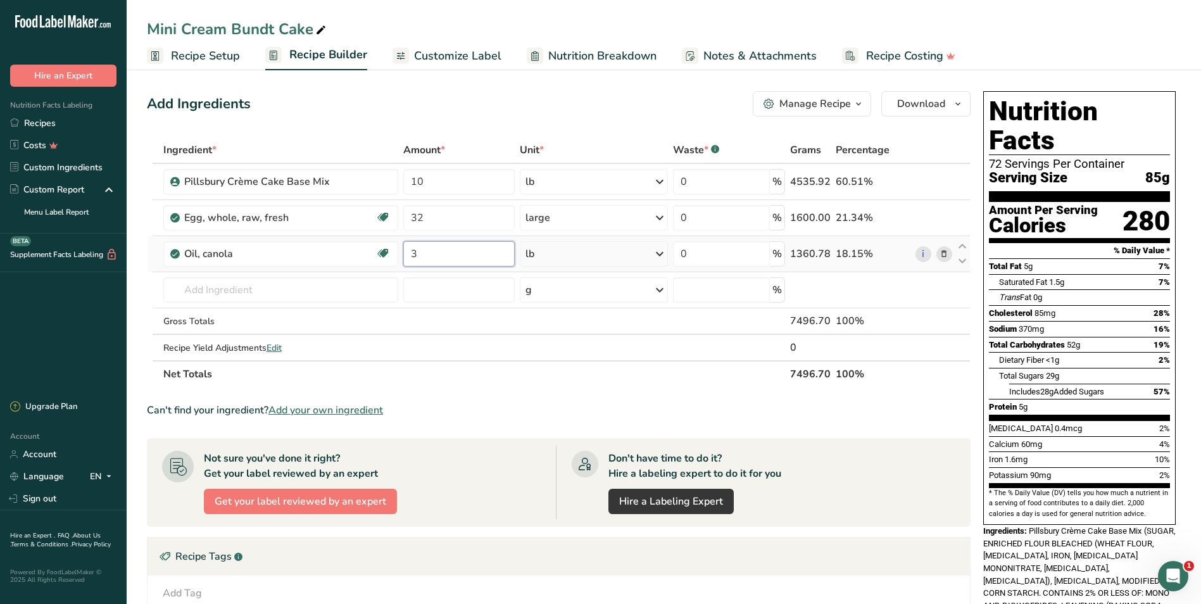
type input "3"
click at [251, 288] on div "Ingredient * Amount * Unit * Waste * .a-a{fill:#347362;}.b-a{fill:#fff;} Grams …" at bounding box center [559, 262] width 824 height 251
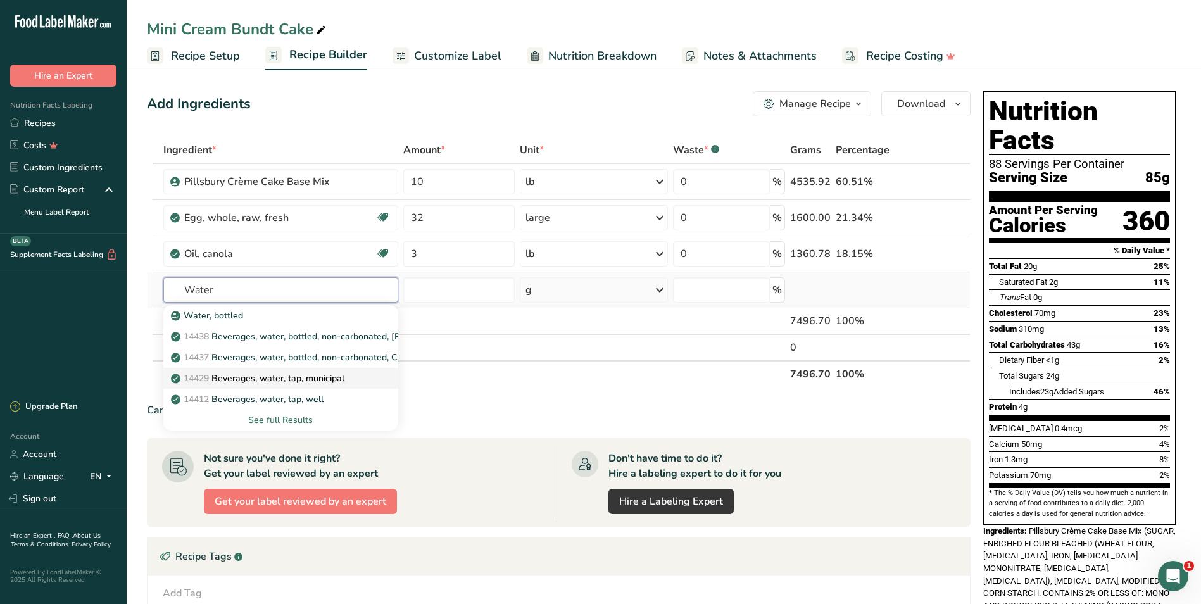
type input "Water"
click at [280, 379] on p "14429 [GEOGRAPHIC_DATA], water, tap, municipal" at bounding box center [259, 378] width 171 height 13
type input "Beverages, water, tap, municipal"
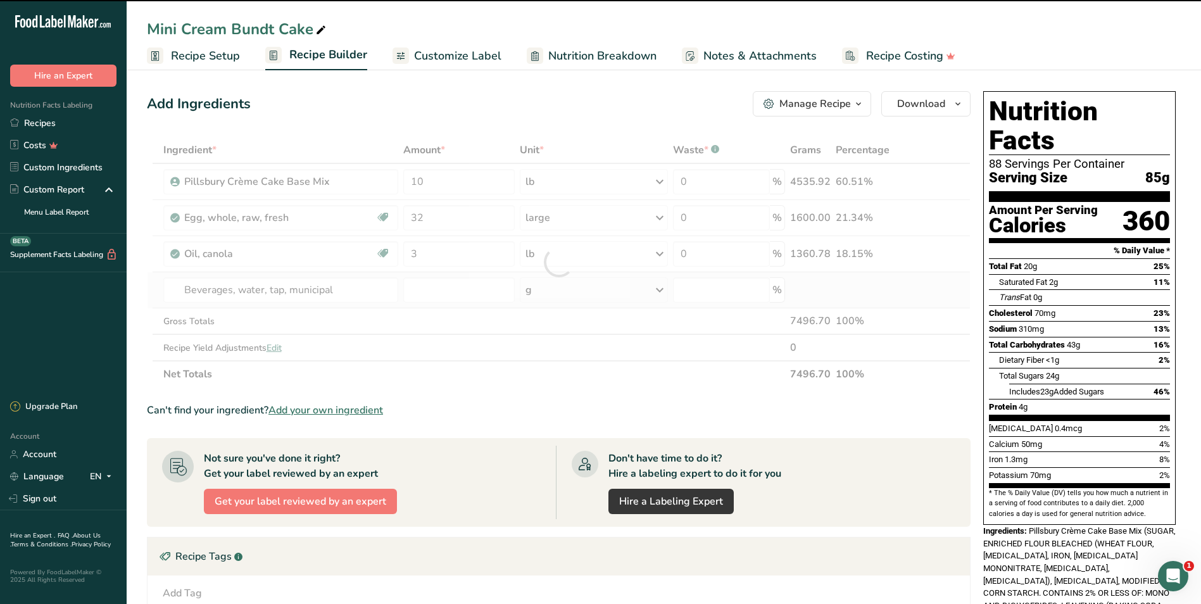
type input "0"
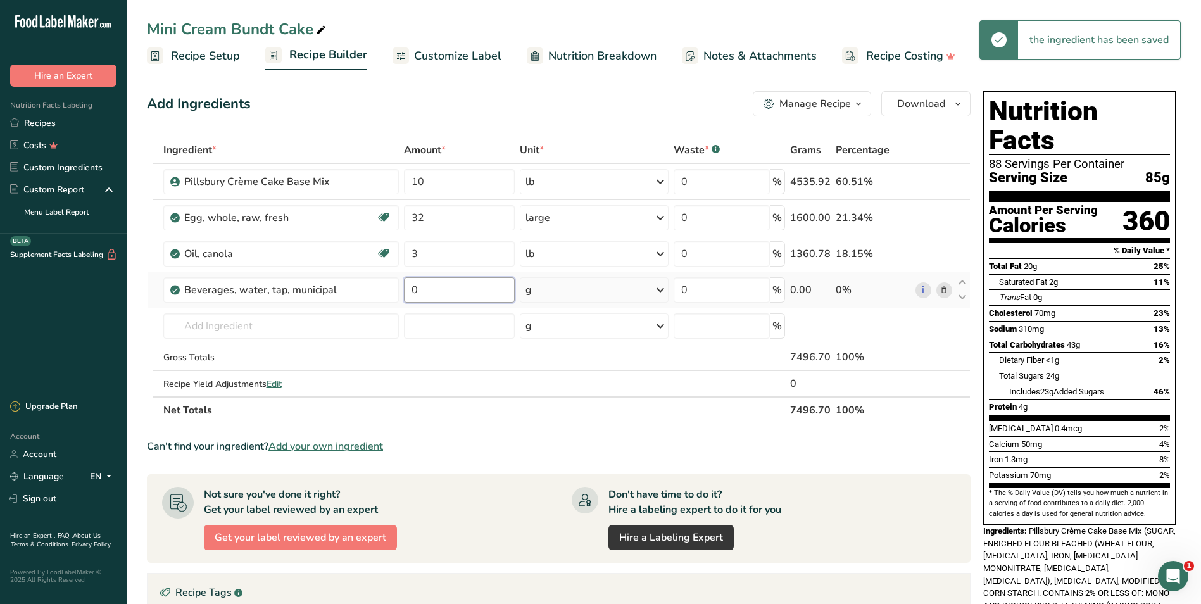
drag, startPoint x: 461, startPoint y: 294, endPoint x: 405, endPoint y: 285, distance: 56.5
click at [405, 285] on input "0" at bounding box center [459, 289] width 111 height 25
click at [470, 298] on input "0" at bounding box center [459, 289] width 111 height 25
type input "2.5"
click at [661, 290] on div "Ingredient * Amount * Unit * Waste * .a-a{fill:#347362;}.b-a{fill:#fff;} Grams …" at bounding box center [559, 280] width 824 height 287
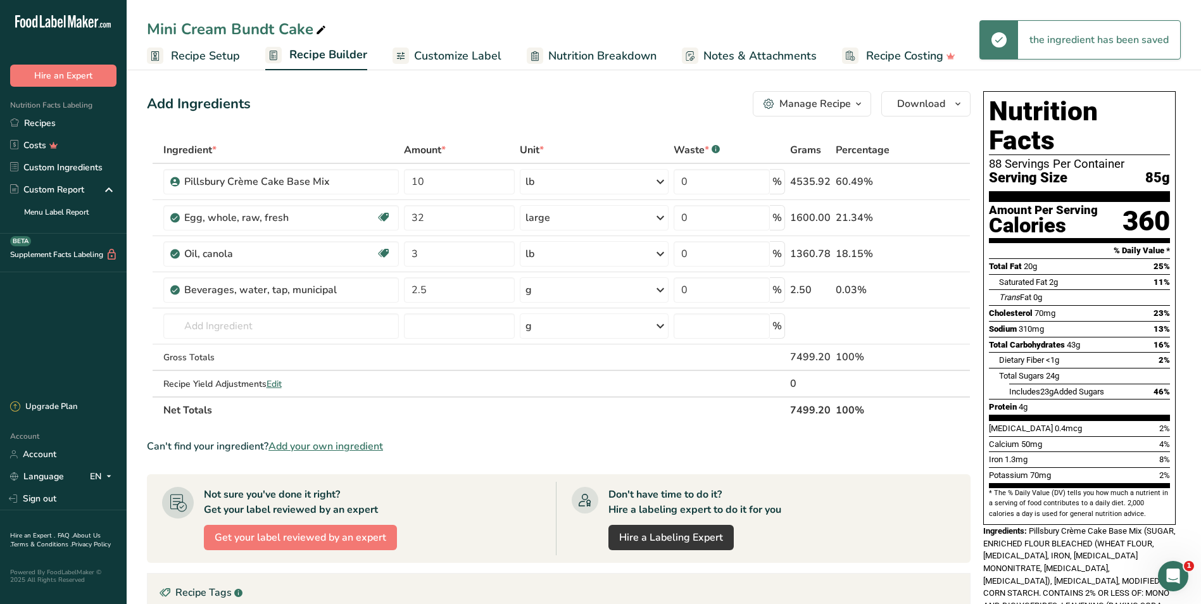
click at [660, 290] on icon at bounding box center [660, 290] width 15 height 23
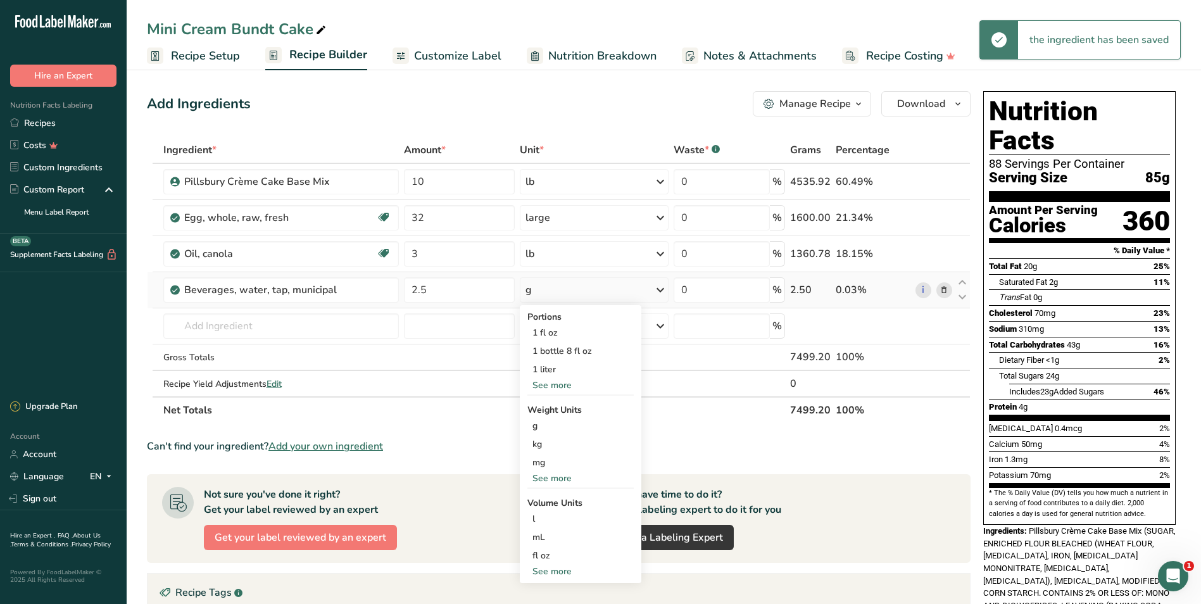
click at [561, 388] on div "See more" at bounding box center [580, 385] width 106 height 13
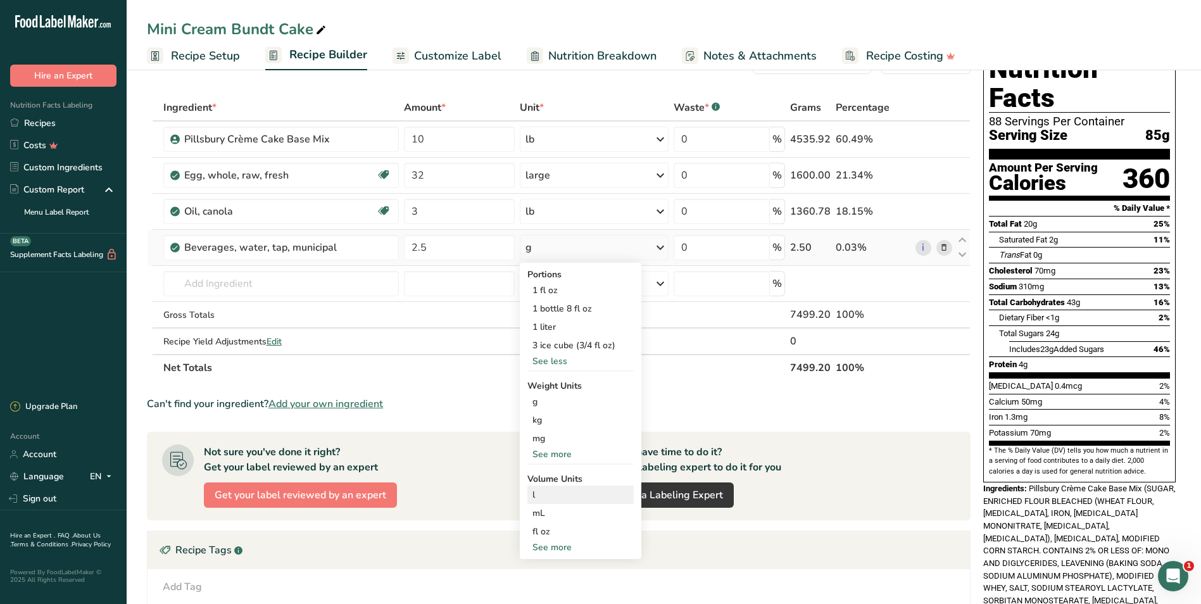
scroll to position [63, 0]
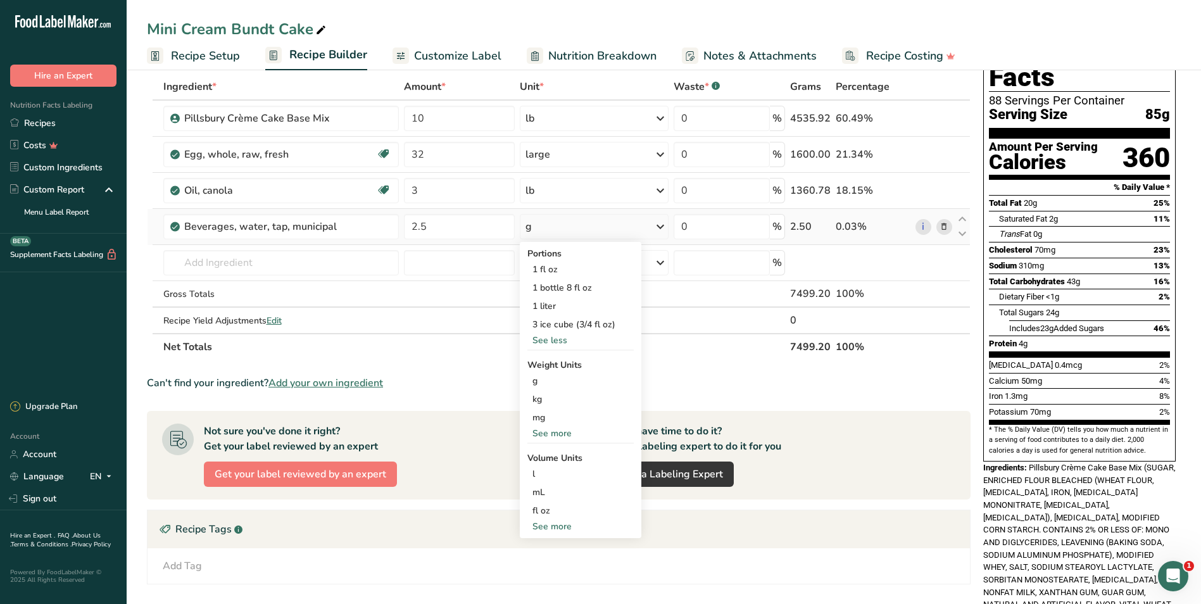
click at [559, 527] on div "See more" at bounding box center [580, 526] width 106 height 13
select select "22"
click at [555, 562] on div "cup" at bounding box center [581, 565] width 96 height 13
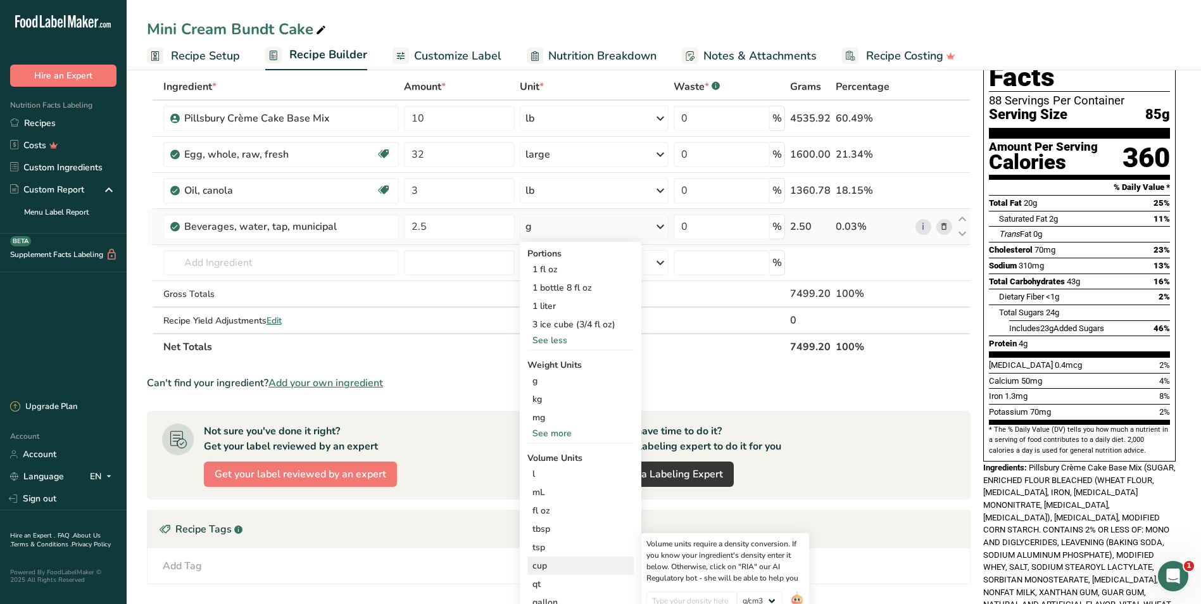
click at [553, 568] on div "cup" at bounding box center [581, 565] width 96 height 13
click at [536, 565] on div "cup" at bounding box center [581, 565] width 96 height 13
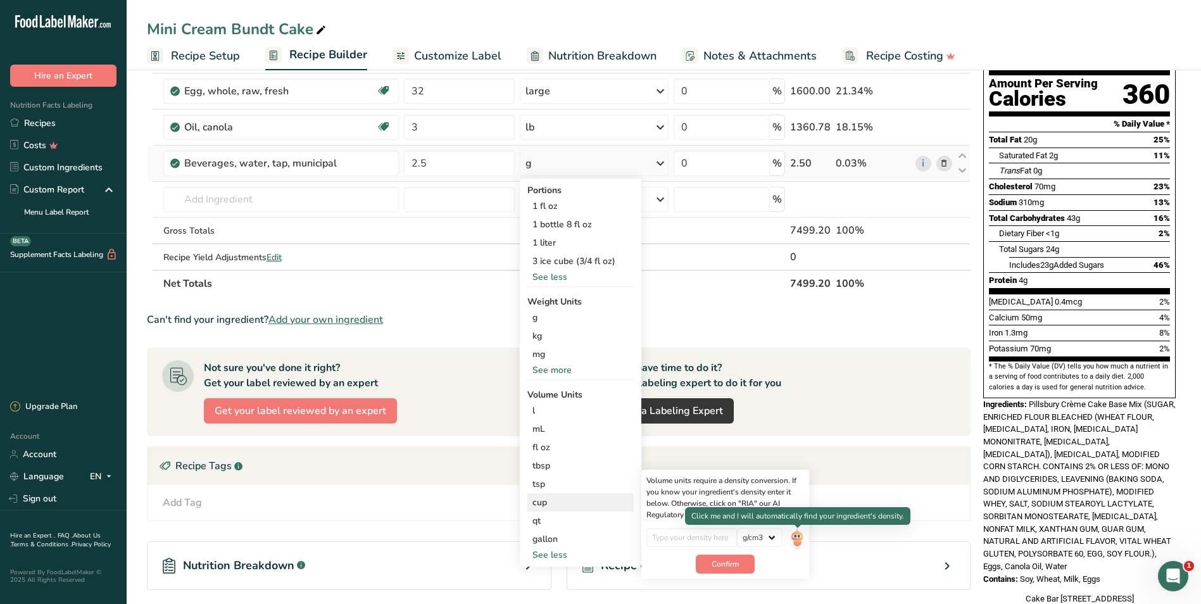
click at [797, 536] on img at bounding box center [797, 539] width 14 height 22
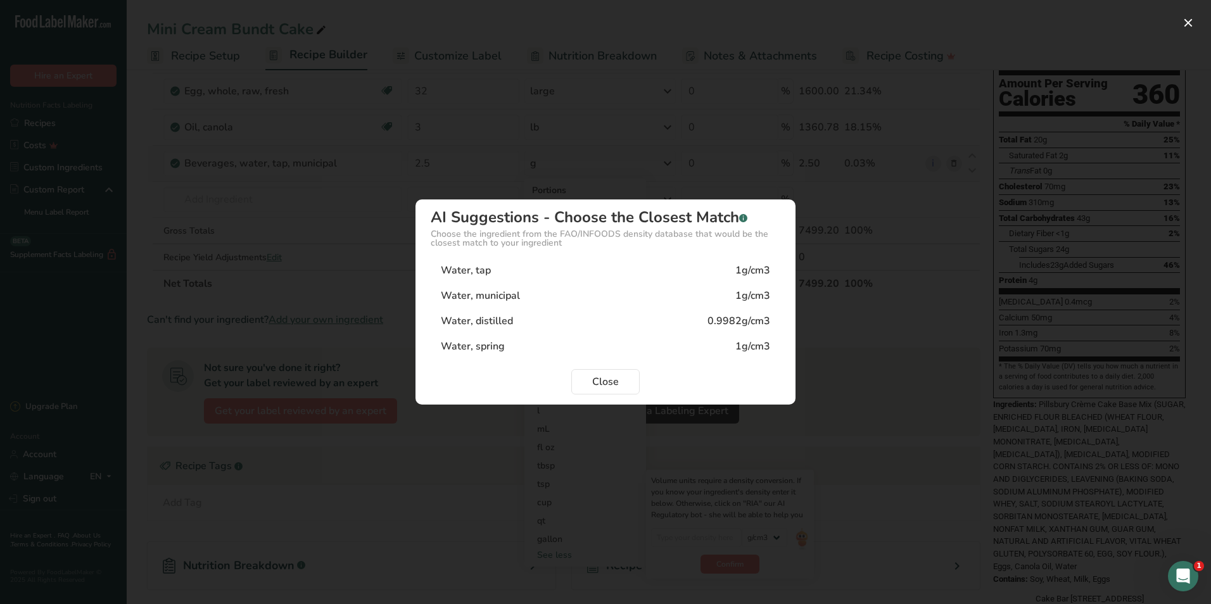
click at [514, 301] on div "Water, municipal" at bounding box center [480, 295] width 79 height 15
type input "1"
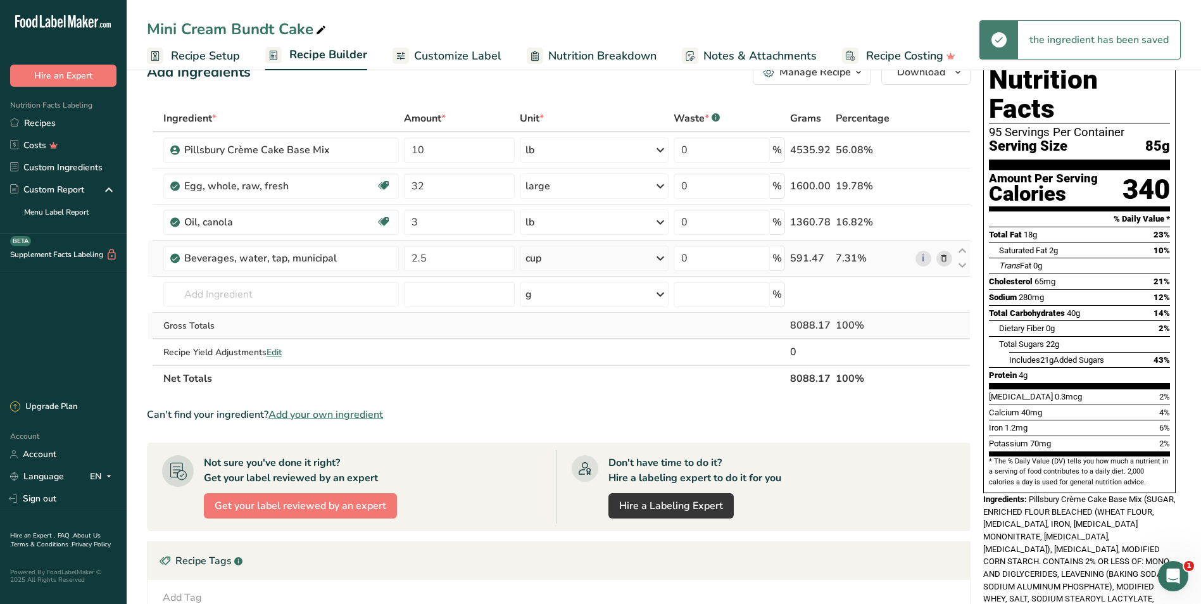
scroll to position [0, 0]
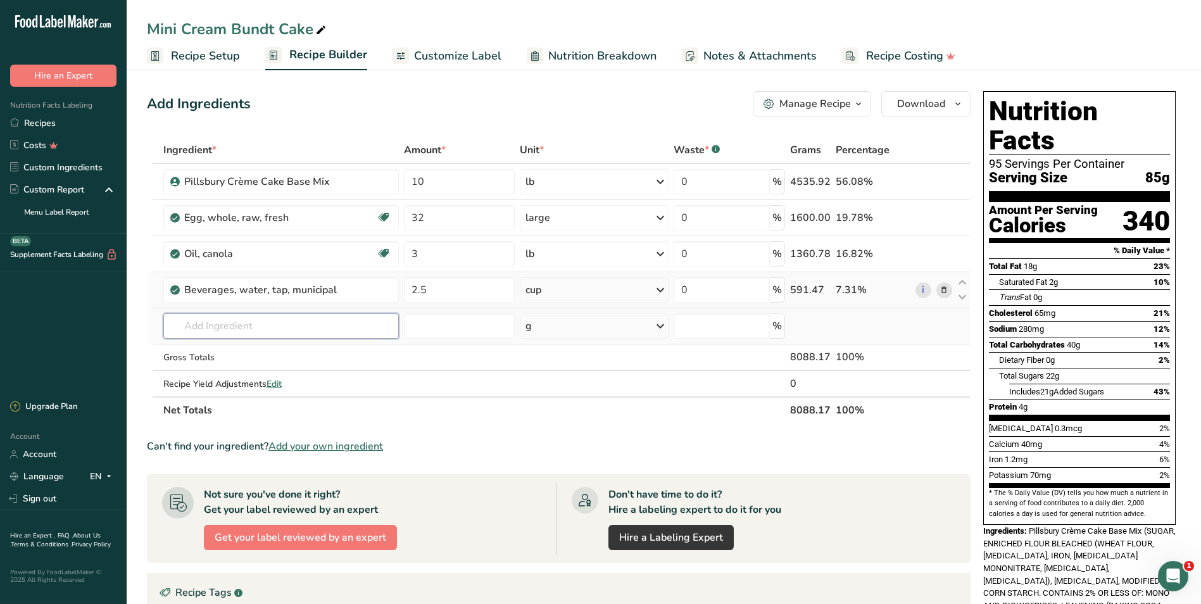
click at [308, 330] on input "text" at bounding box center [281, 325] width 236 height 25
type input "Rum Emu"
click at [296, 357] on div "Rum Emulsion" at bounding box center [271, 351] width 195 height 13
type input "Rum Emulsion"
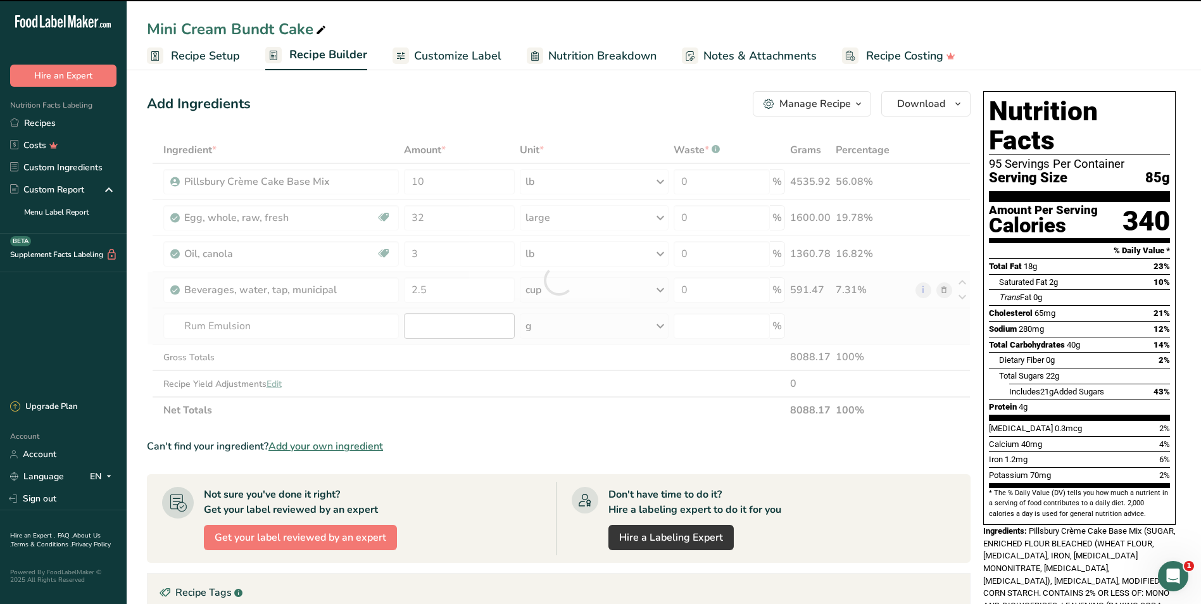
type input "0"
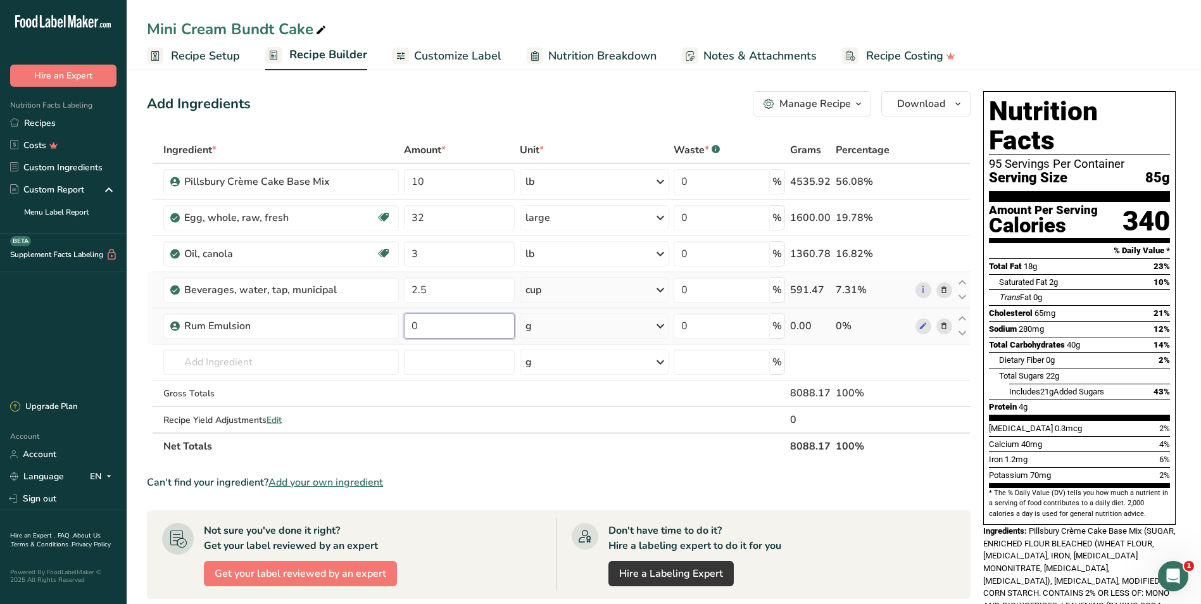
drag, startPoint x: 437, startPoint y: 331, endPoint x: 405, endPoint y: 327, distance: 31.9
click at [405, 327] on input "0" at bounding box center [459, 325] width 111 height 25
type input "3"
click at [590, 325] on div "Ingredient * Amount * Unit * Waste * .a-a{fill:#347362;}.b-a{fill:#fff;} Grams …" at bounding box center [559, 298] width 824 height 323
click at [659, 324] on icon at bounding box center [660, 326] width 15 height 23
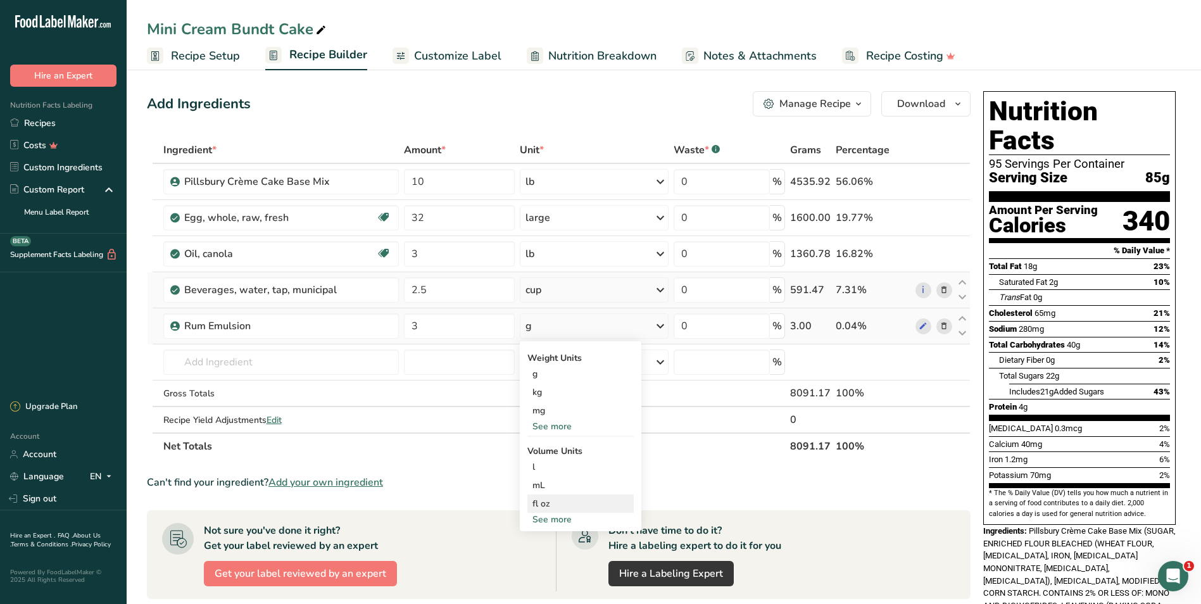
click at [549, 504] on div "fl oz" at bounding box center [581, 503] width 96 height 13
click at [193, 51] on span "Recipe Setup" at bounding box center [205, 55] width 69 height 17
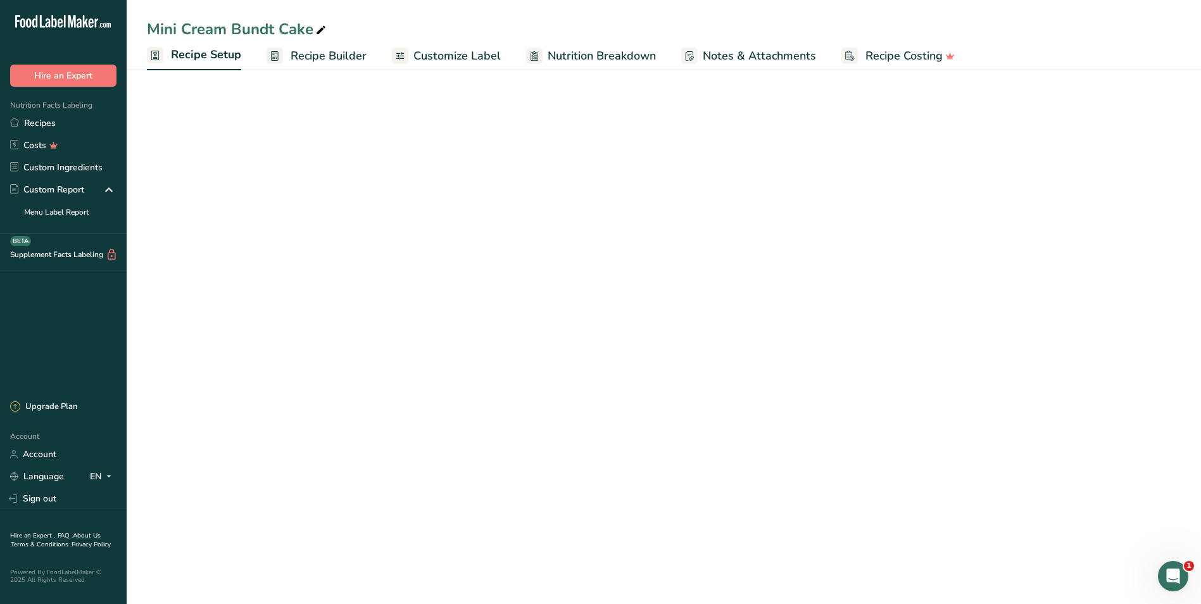
select select "5"
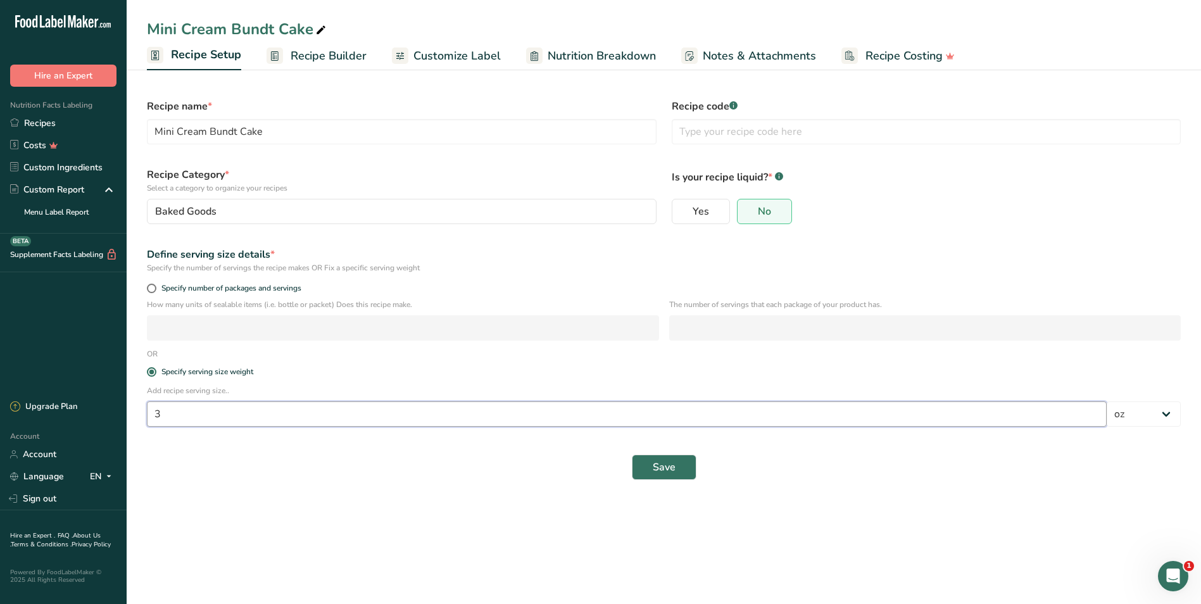
drag, startPoint x: 165, startPoint y: 412, endPoint x: 146, endPoint y: 412, distance: 19.6
click at [146, 412] on div "Add recipe serving size.. 3 Grams kg mg mcg lb oz l mL fl oz tbsp tsp cup qt ga…" at bounding box center [663, 409] width 1049 height 49
type input "4"
click at [674, 464] on span "Save" at bounding box center [664, 467] width 23 height 15
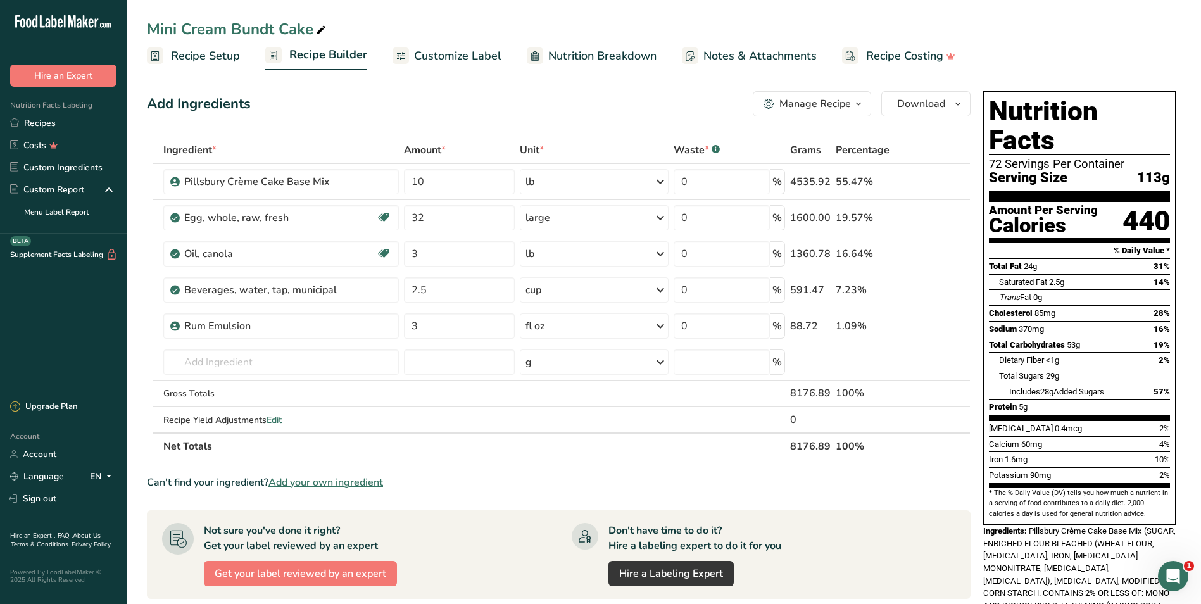
click at [193, 51] on span "Recipe Setup" at bounding box center [205, 55] width 69 height 17
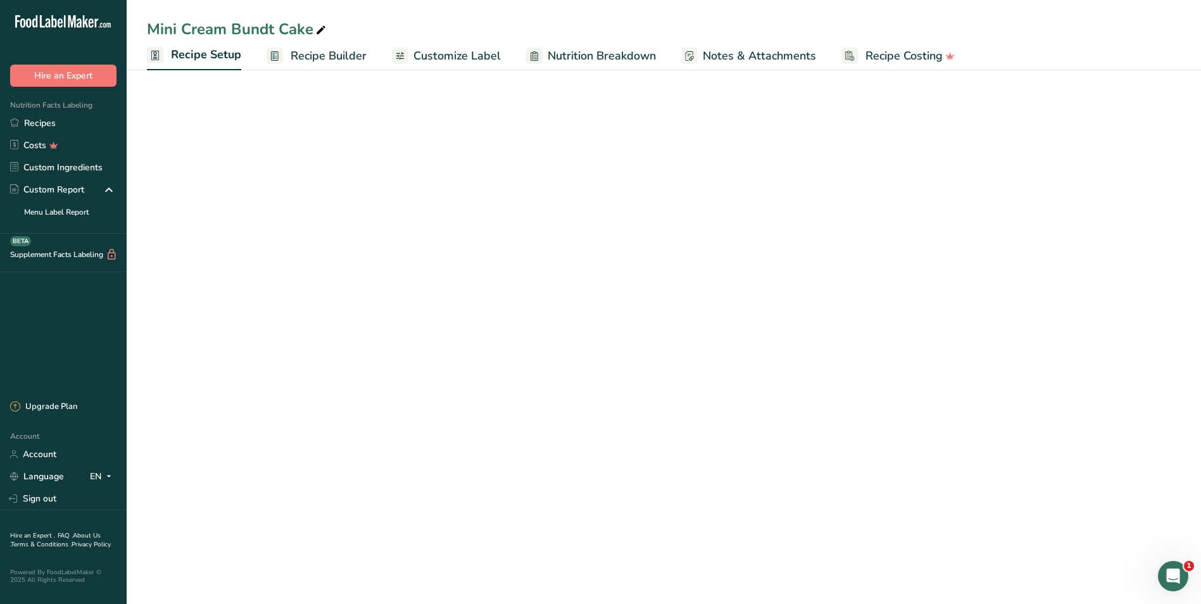
select select "5"
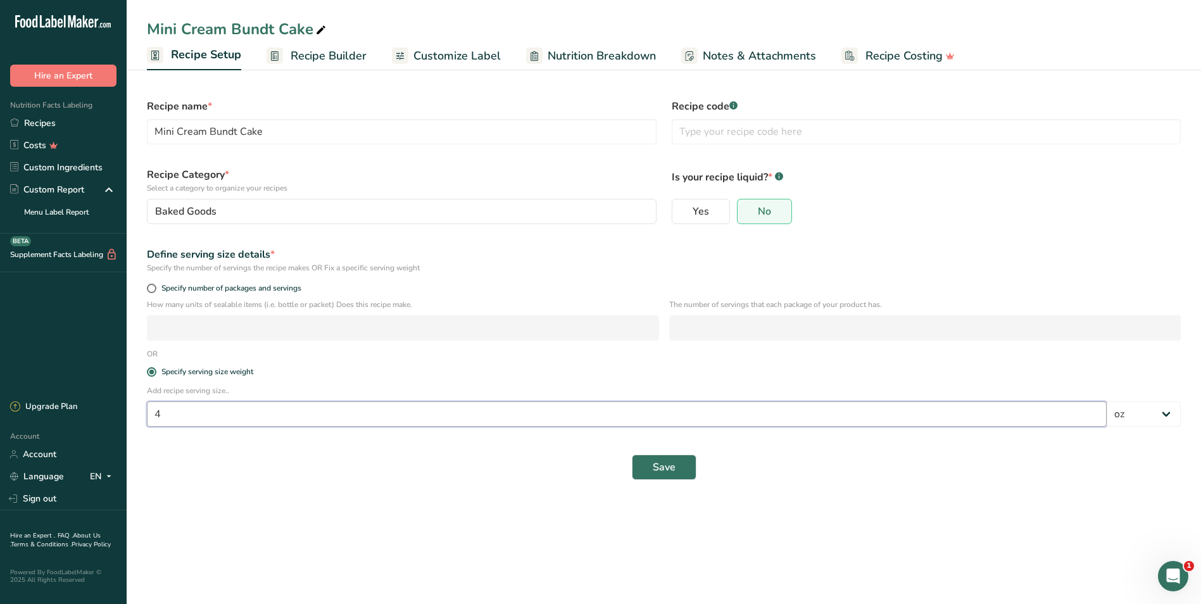
drag, startPoint x: 158, startPoint y: 414, endPoint x: 151, endPoint y: 414, distance: 7.6
click at [151, 414] on input "4" at bounding box center [627, 413] width 960 height 25
type input "3"
click at [675, 469] on button "Save" at bounding box center [664, 467] width 65 height 25
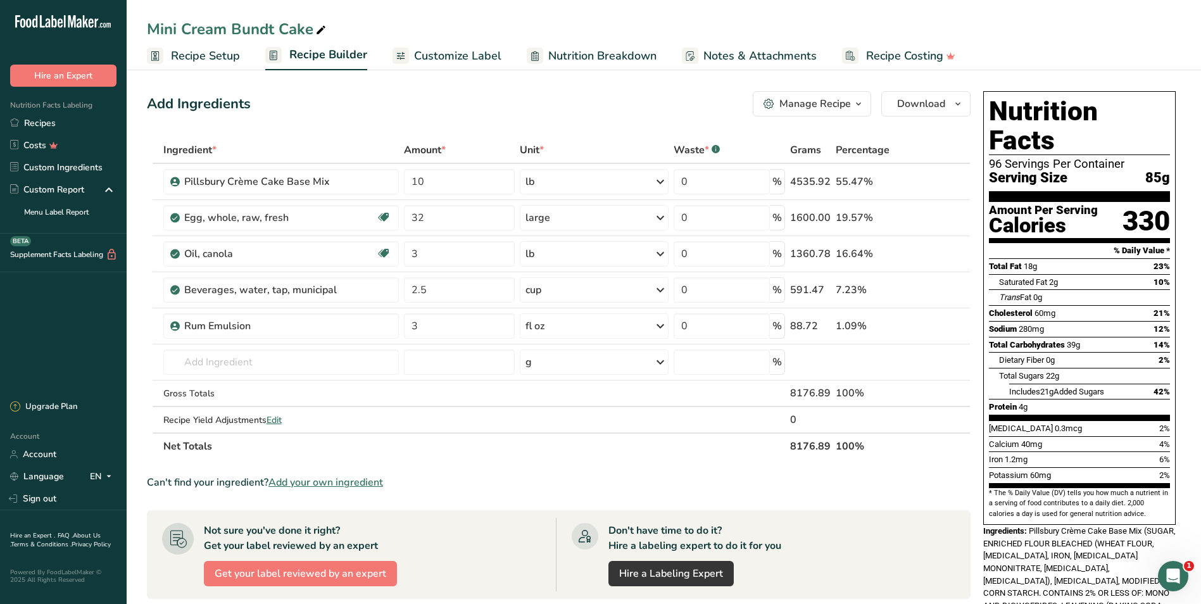
click at [179, 46] on link "Recipe Setup" at bounding box center [193, 56] width 93 height 28
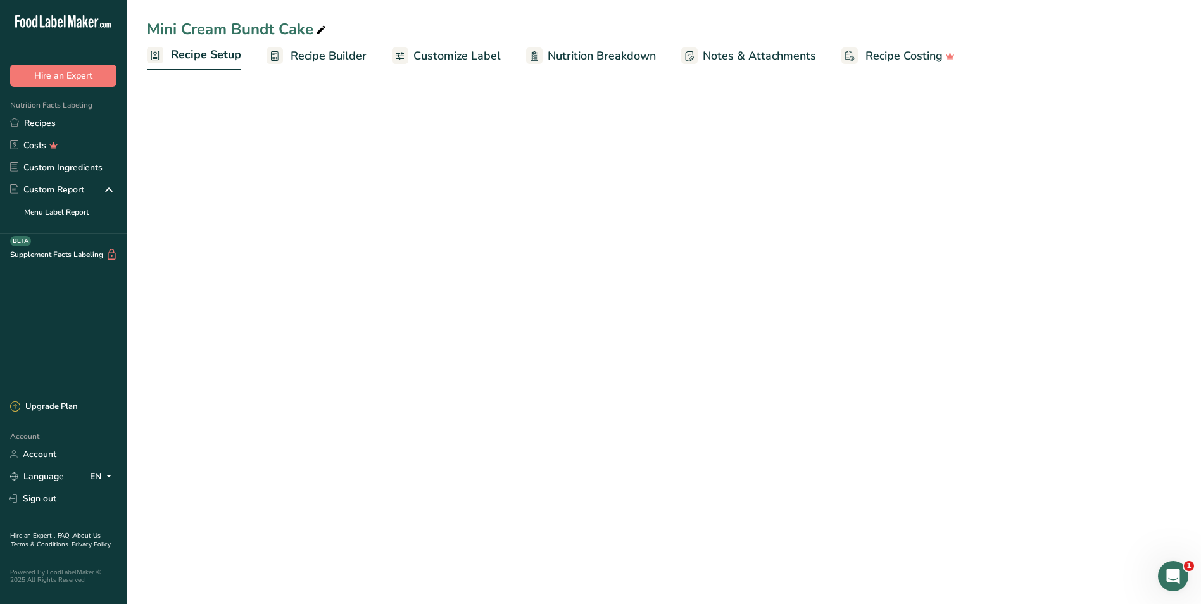
select select "5"
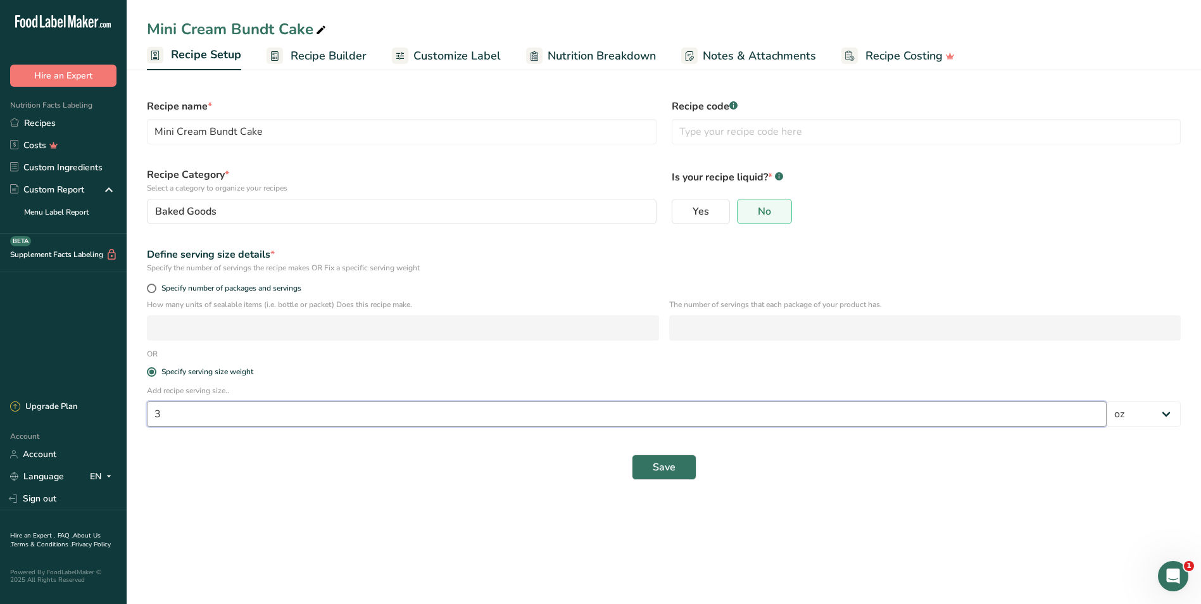
click at [164, 410] on input "3" at bounding box center [627, 413] width 960 height 25
type input "3.25"
click at [667, 462] on span "Save" at bounding box center [664, 467] width 23 height 15
click at [667, 462] on div "Save" at bounding box center [664, 467] width 1034 height 25
